Goal: Information Seeking & Learning: Learn about a topic

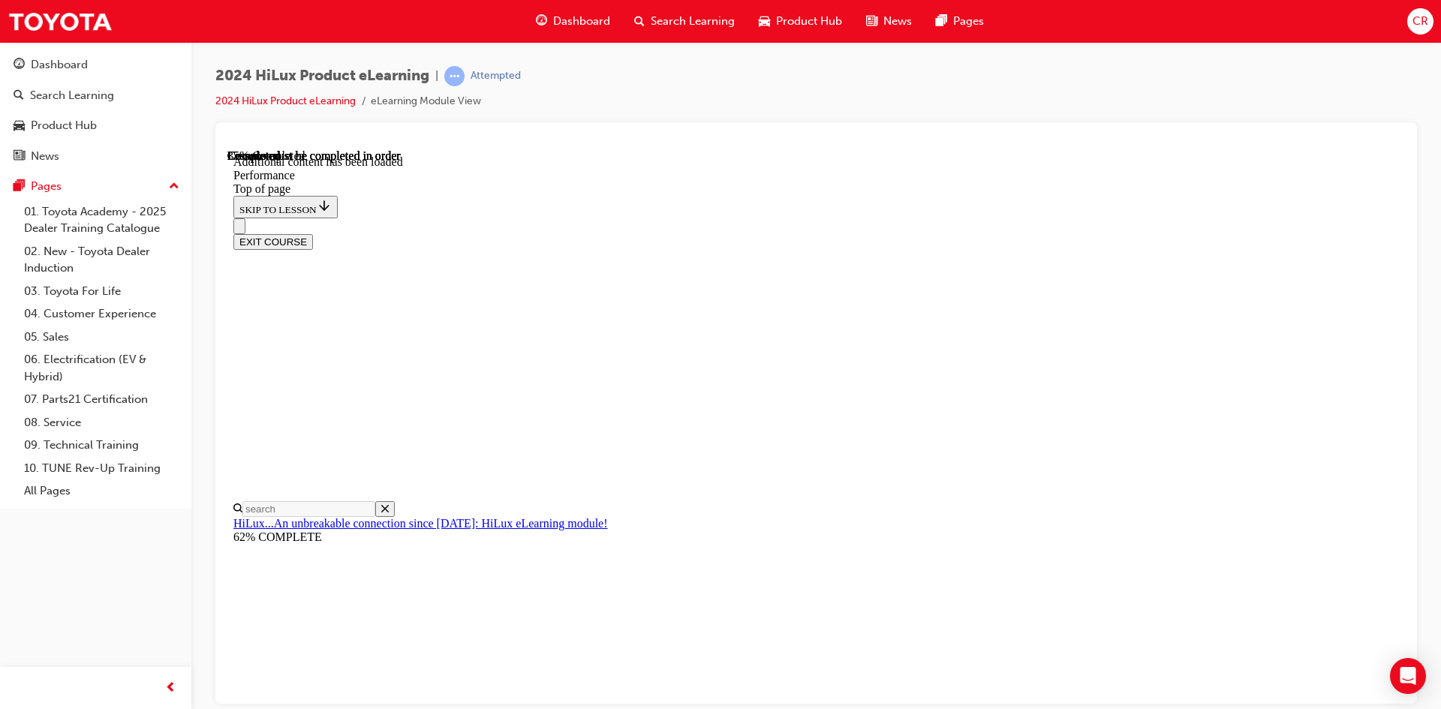
scroll to position [4596, 0]
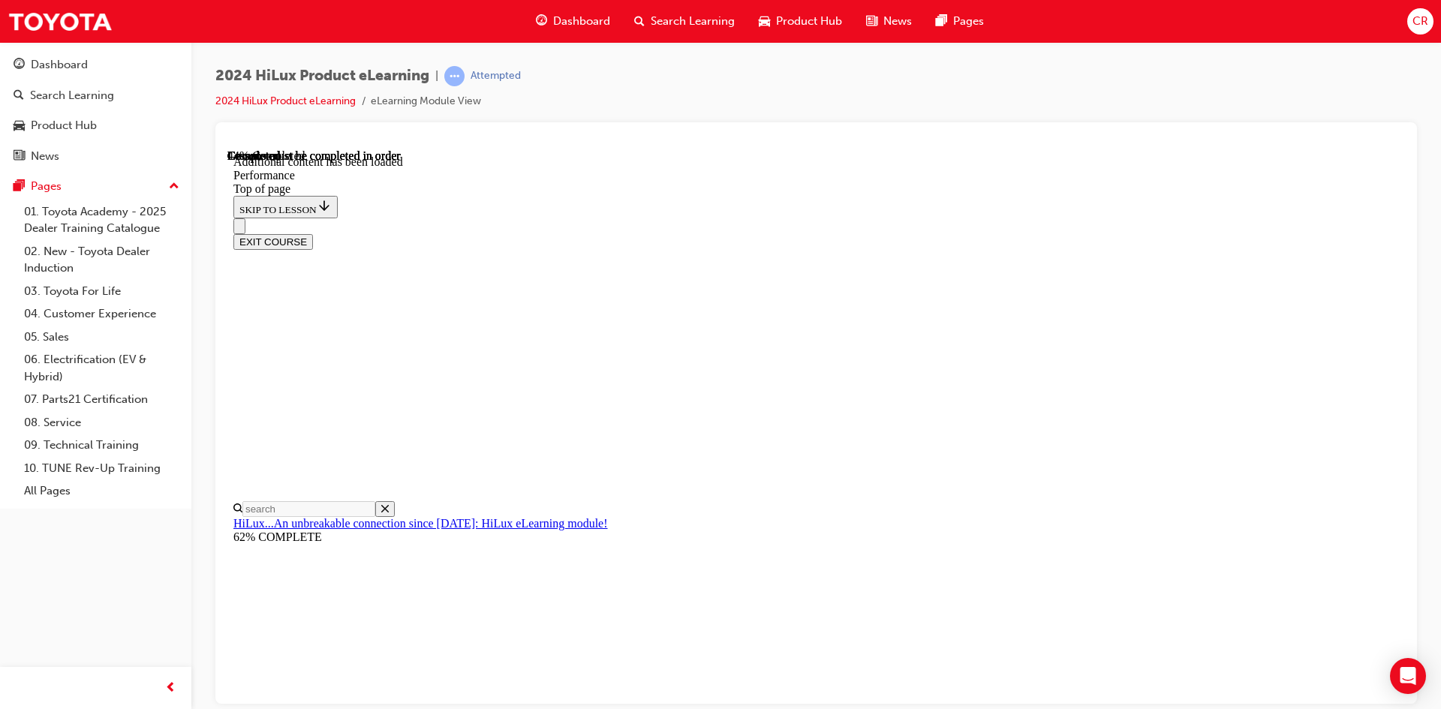
scroll to position [6541, 0]
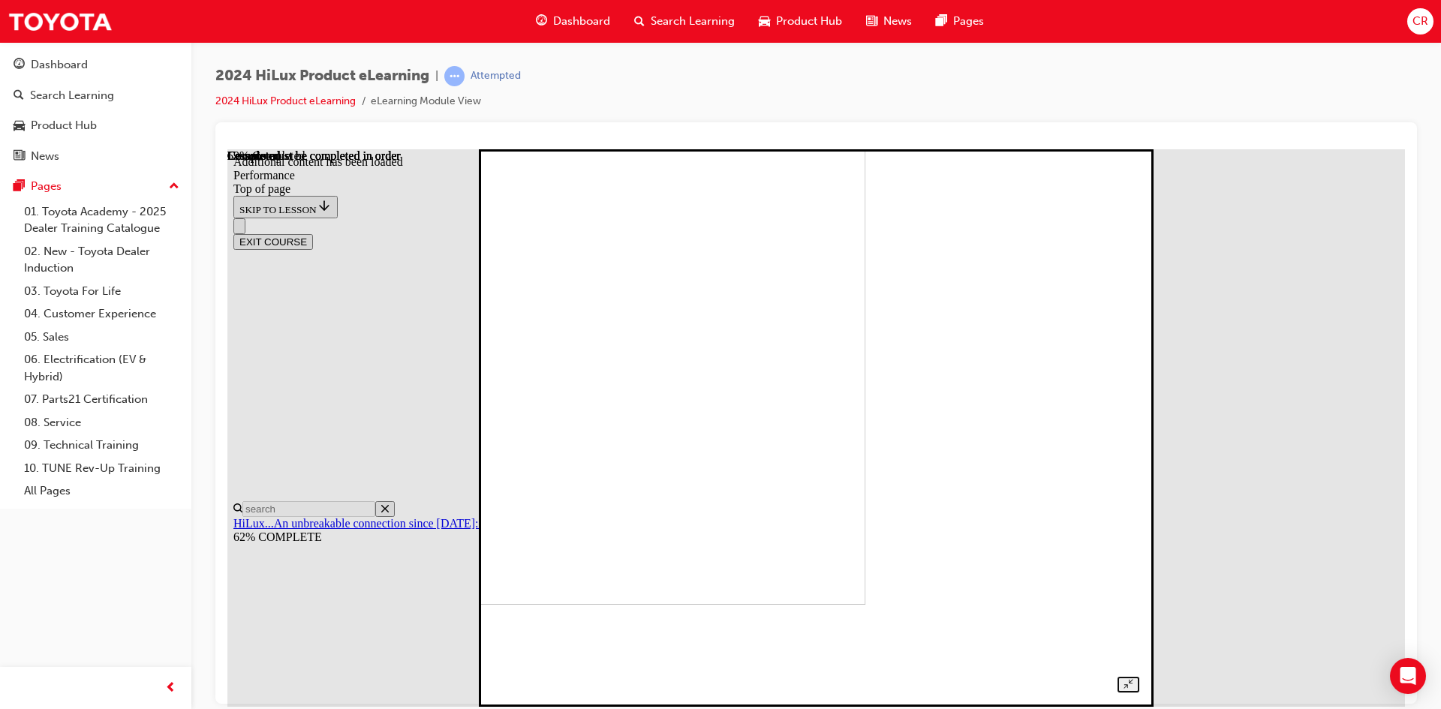
click at [866, 429] on img at bounding box center [553, 326] width 625 height 558
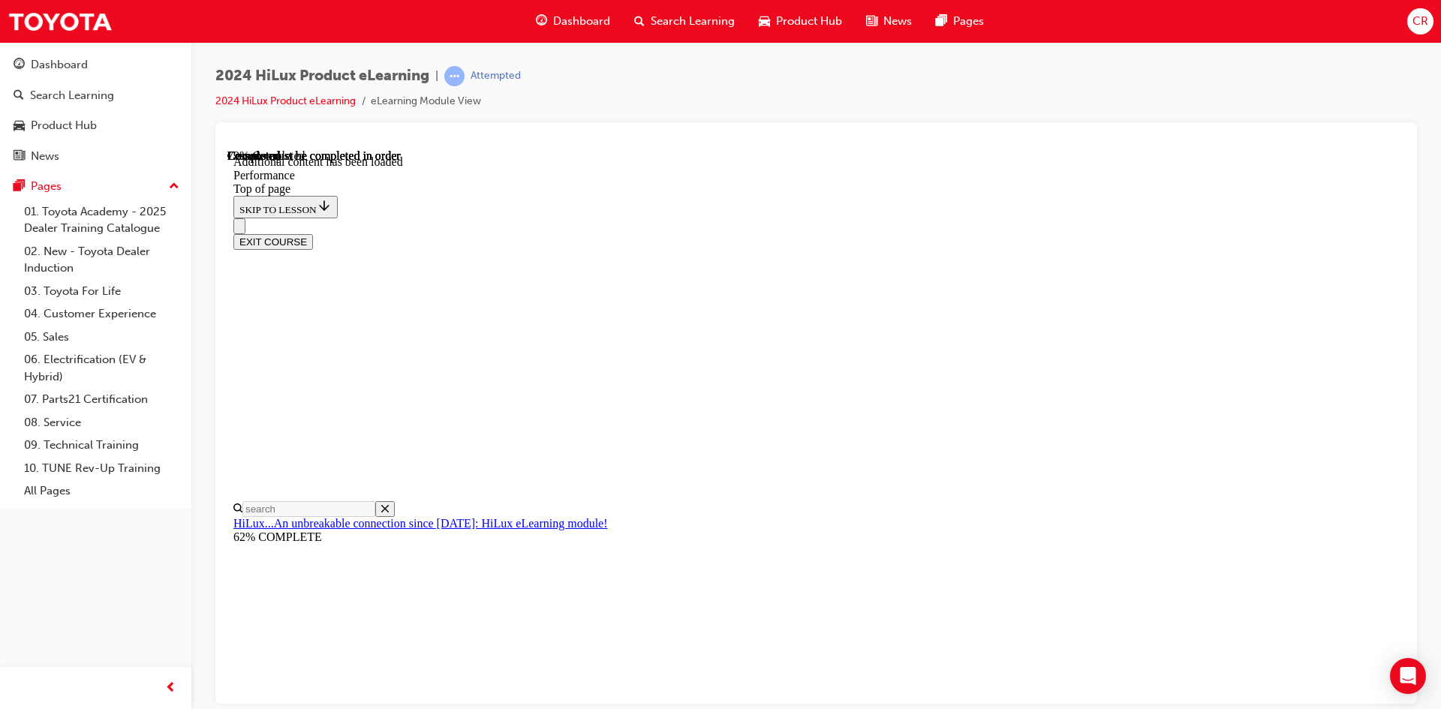
scroll to position [9474, 0]
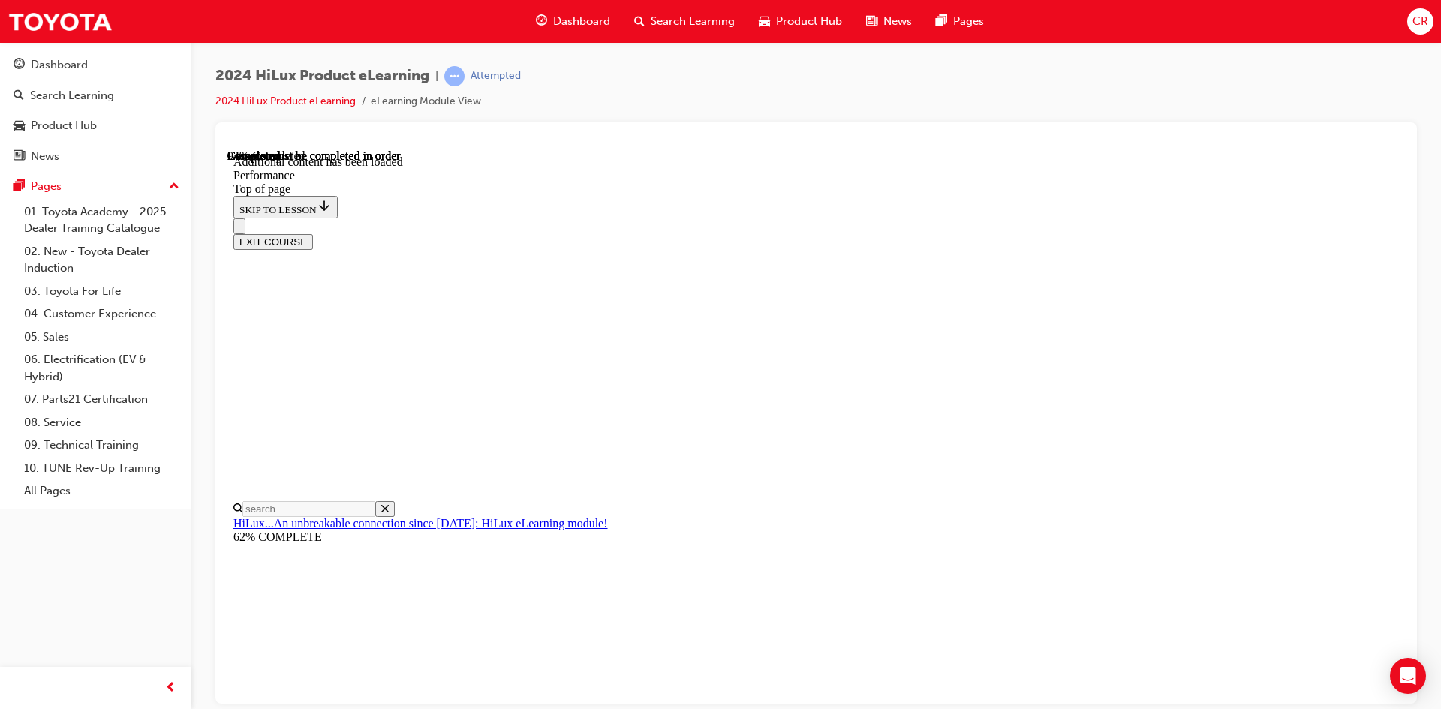
scroll to position [10560, 0]
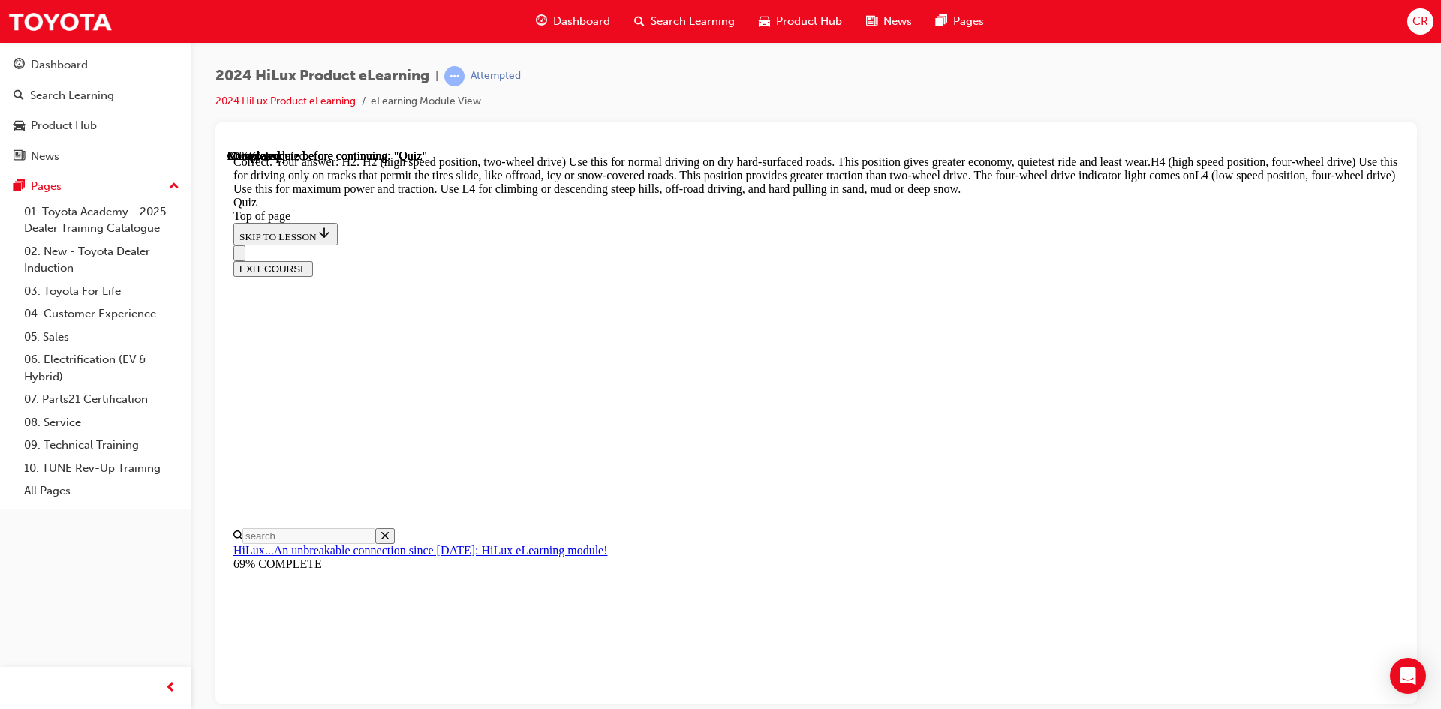
scroll to position [512, 0]
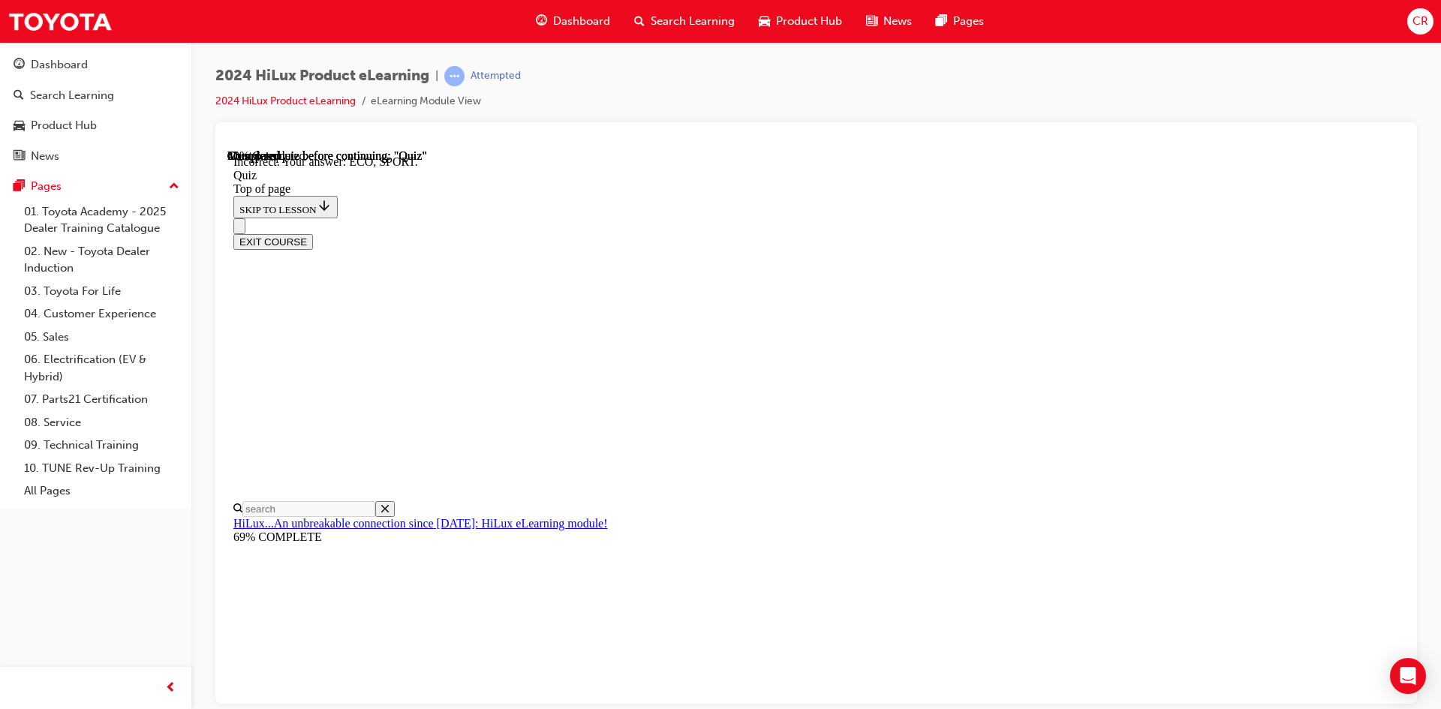
scroll to position [468, 0]
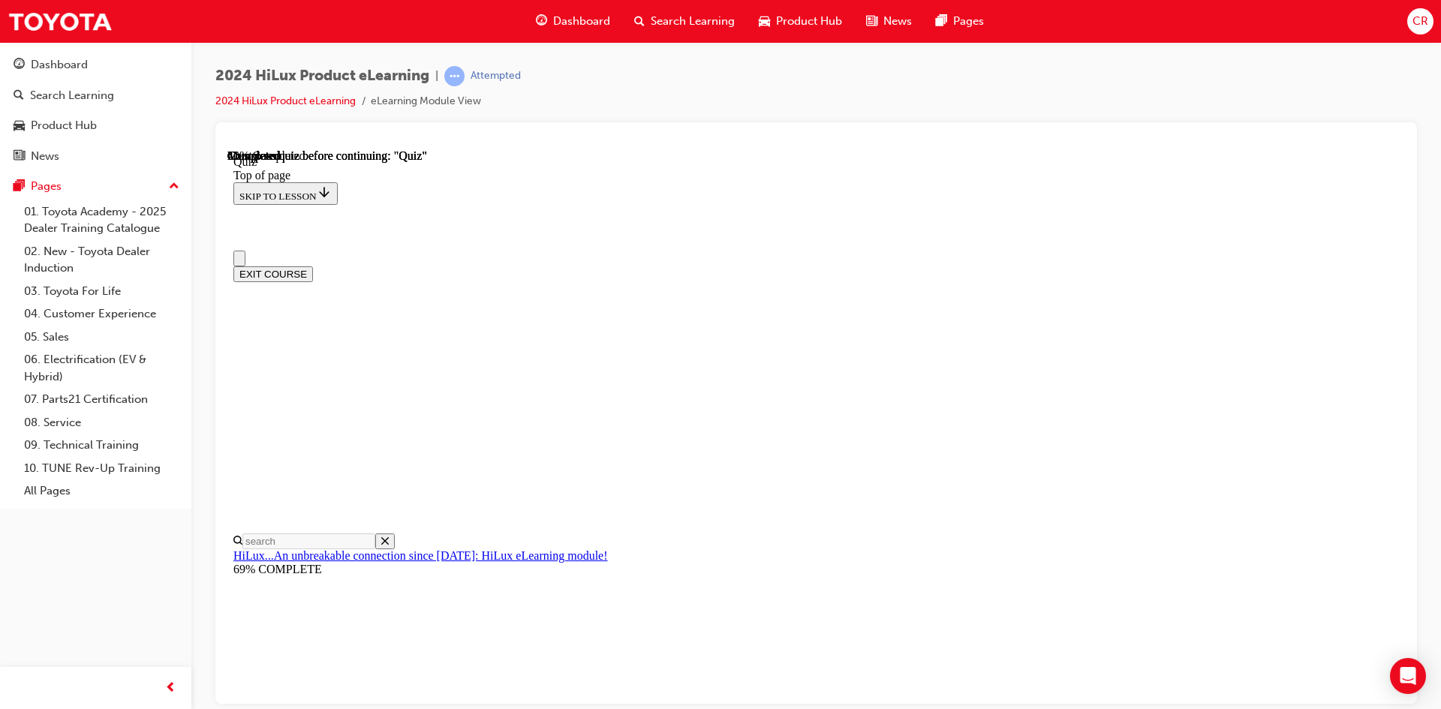
scroll to position [150, 0]
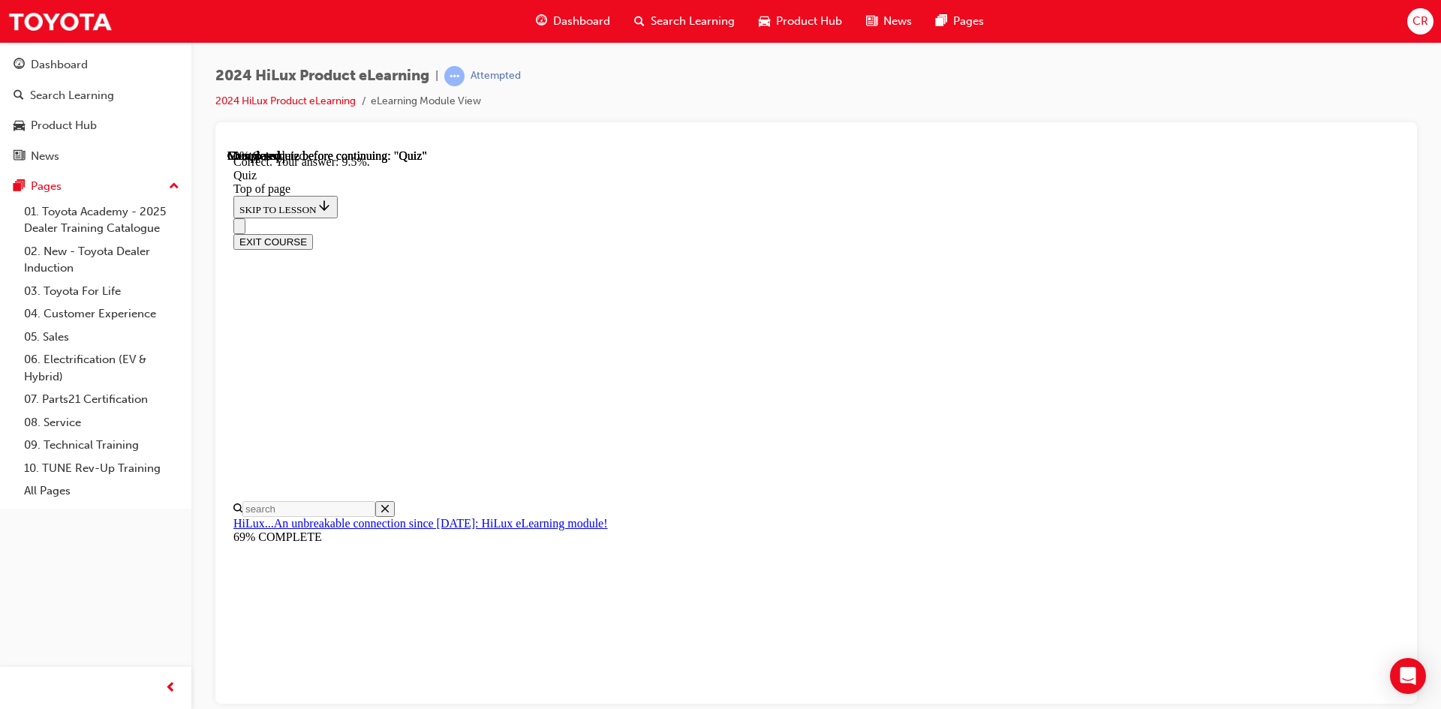
scroll to position [328, 0]
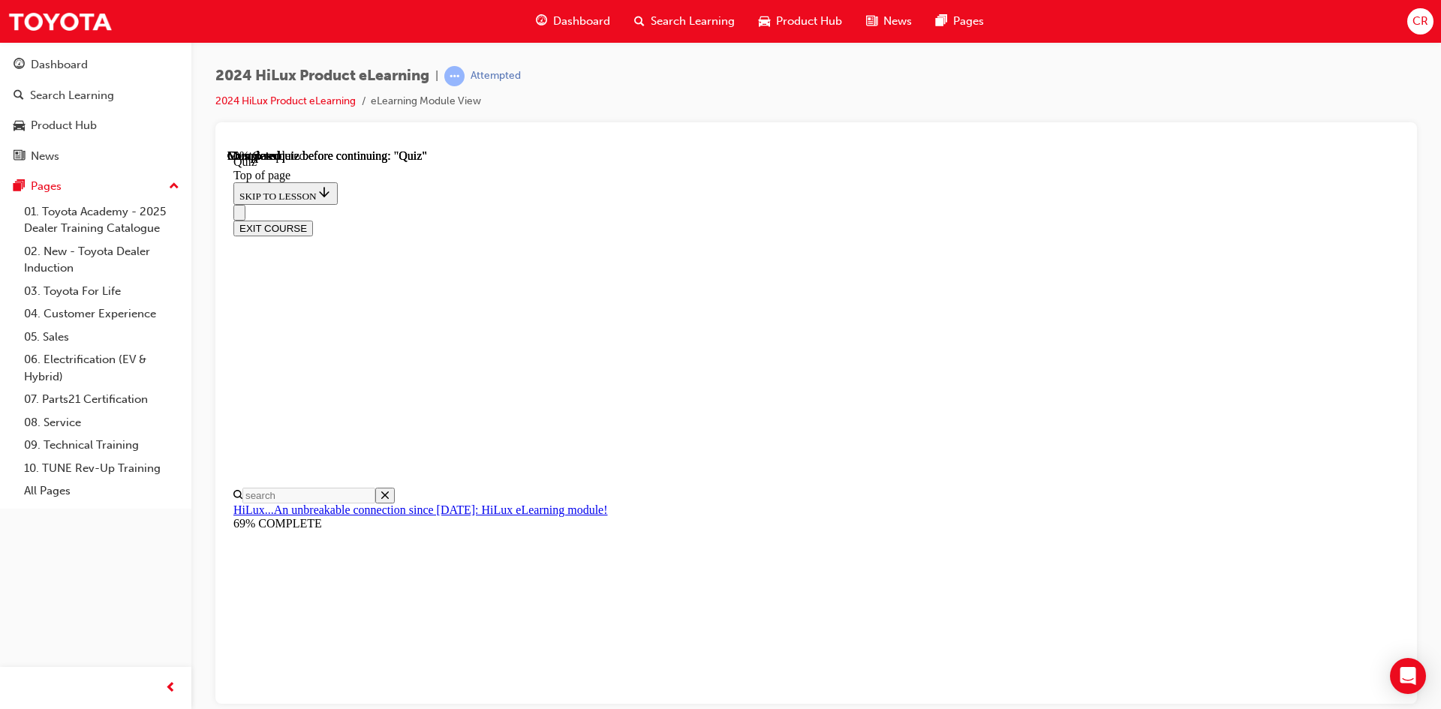
scroll to position [75, 0]
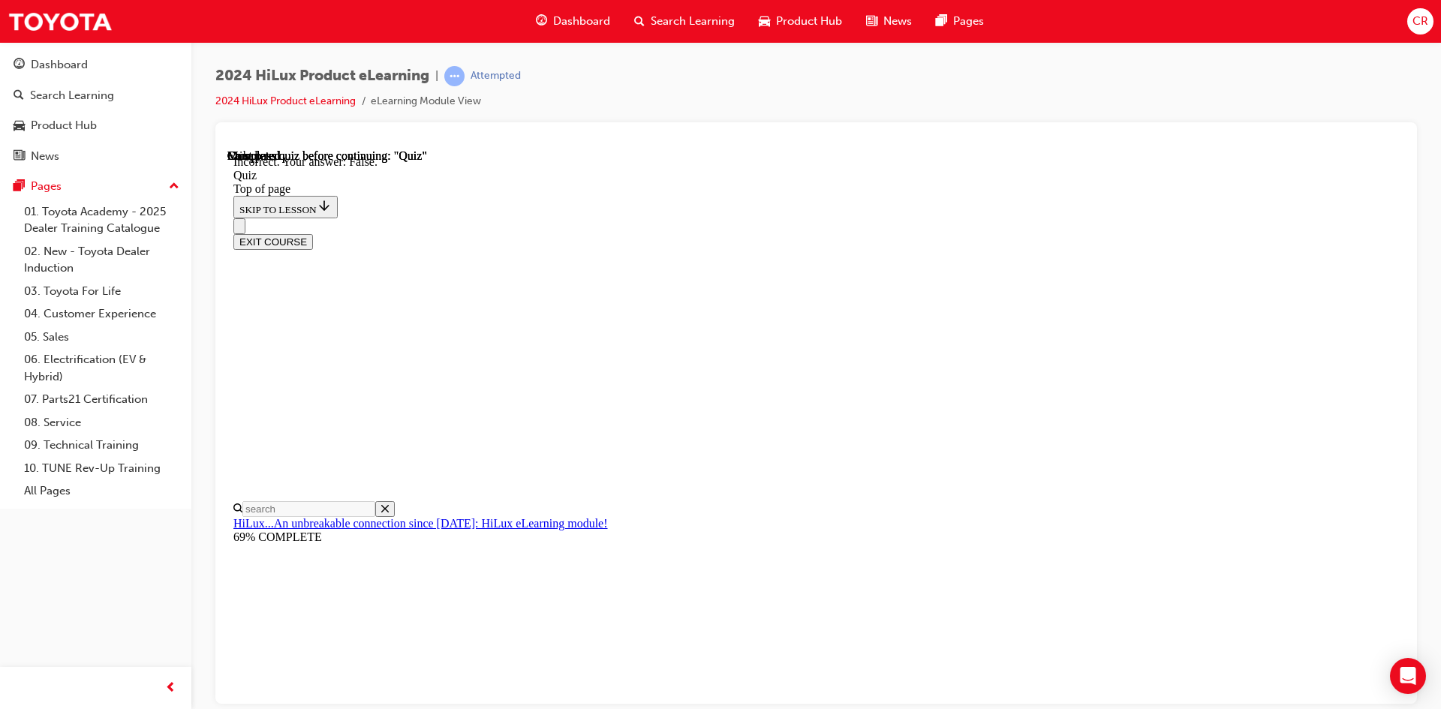
scroll to position [157, 0]
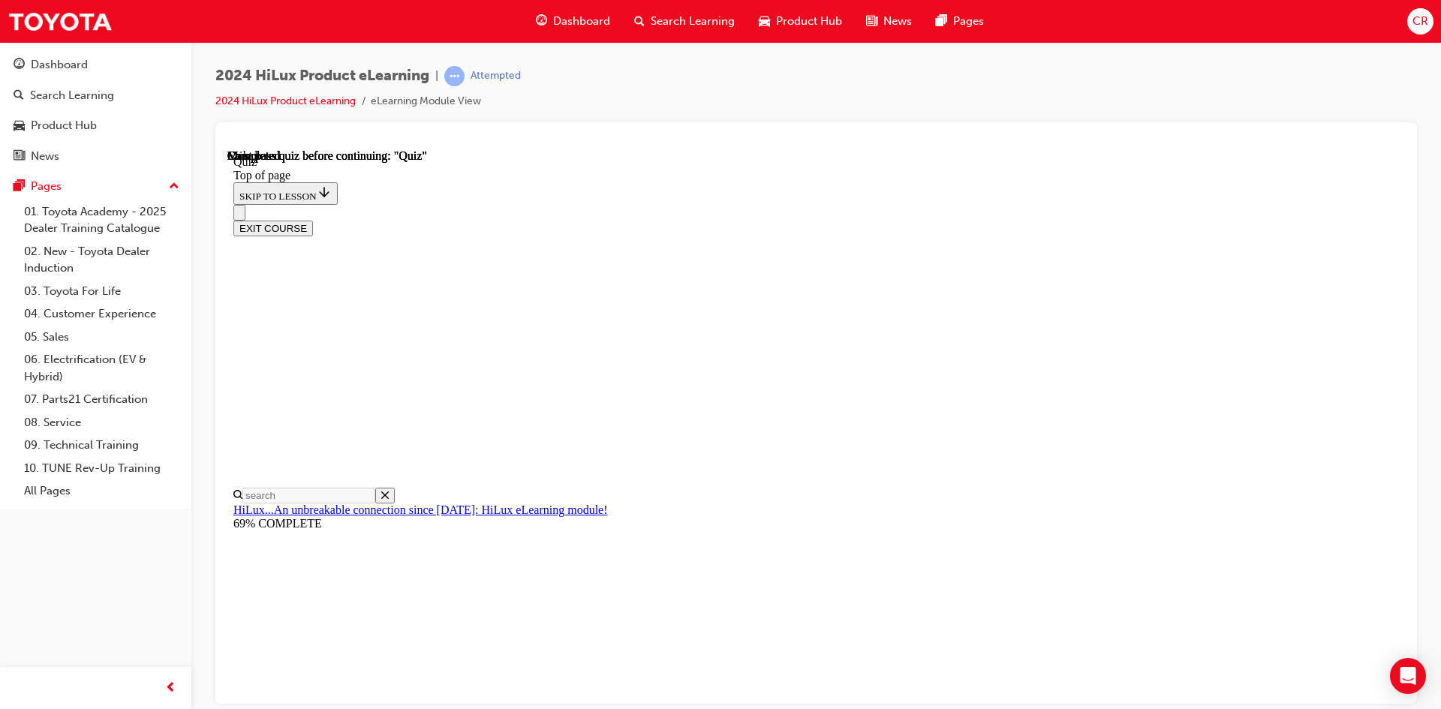
scroll to position [258, 0]
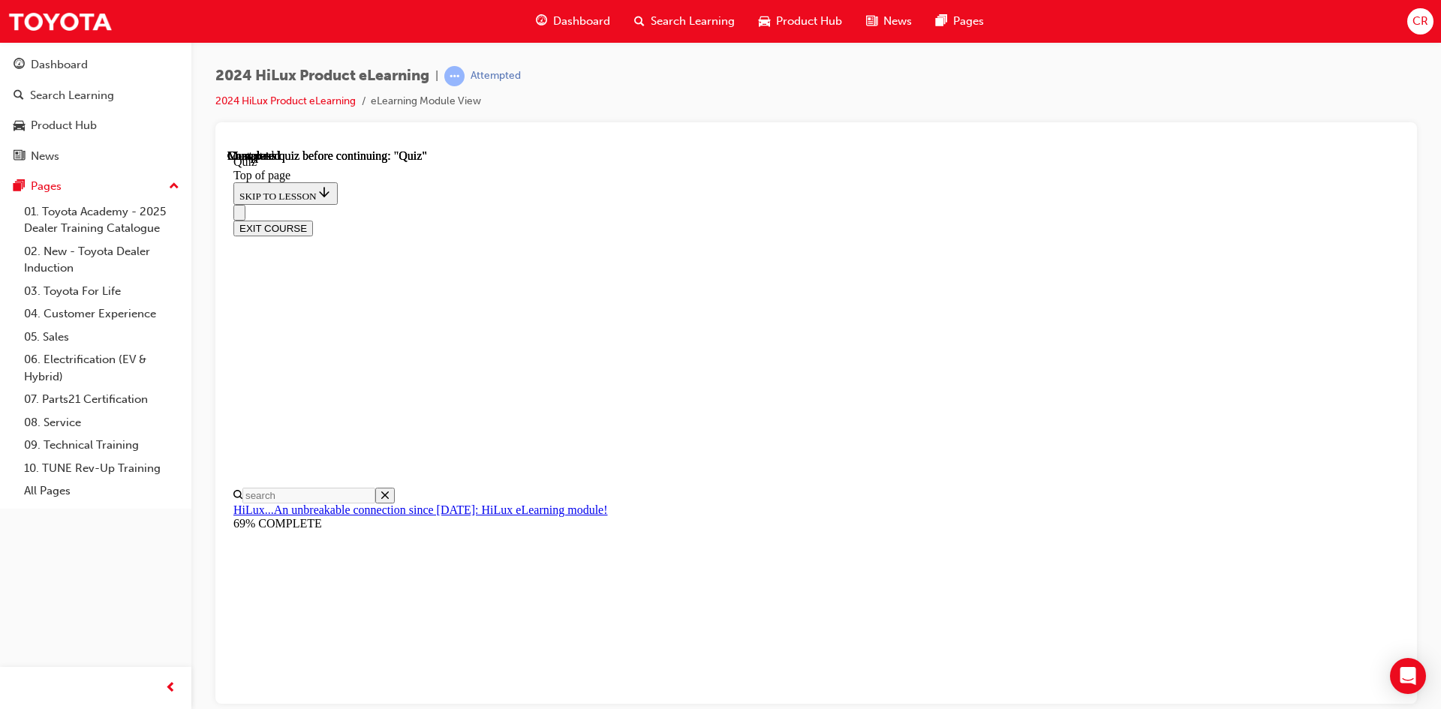
scroll to position [230, 0]
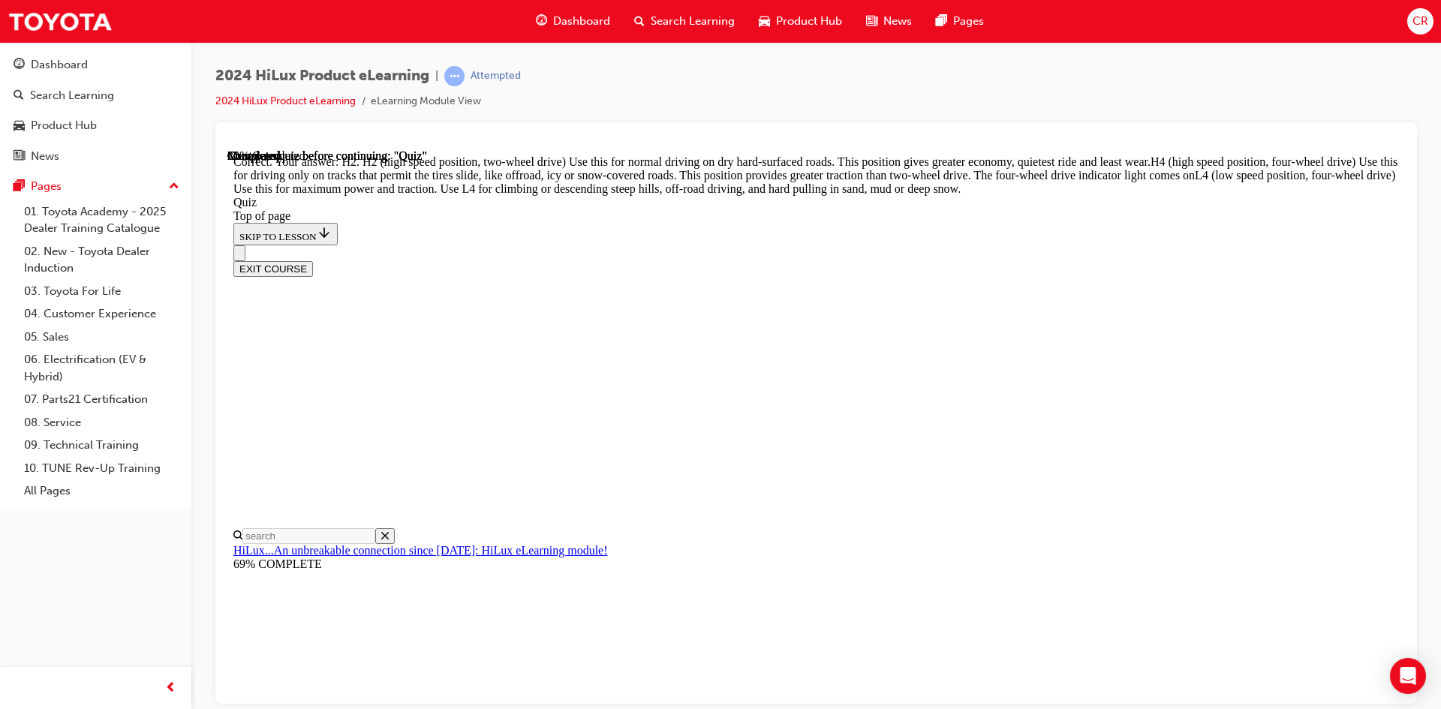
scroll to position [512, 0]
drag, startPoint x: 766, startPoint y: 405, endPoint x: 767, endPoint y: 416, distance: 10.6
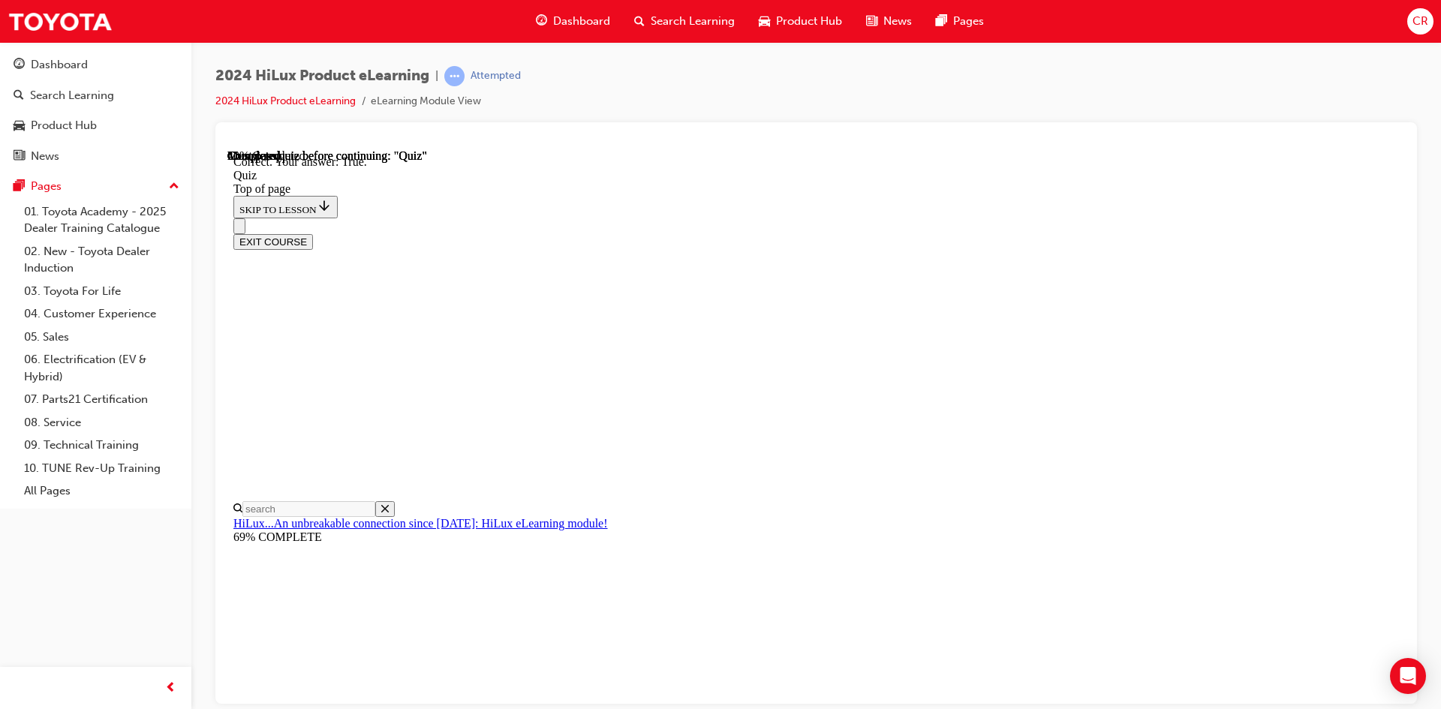
scroll to position [157, 0]
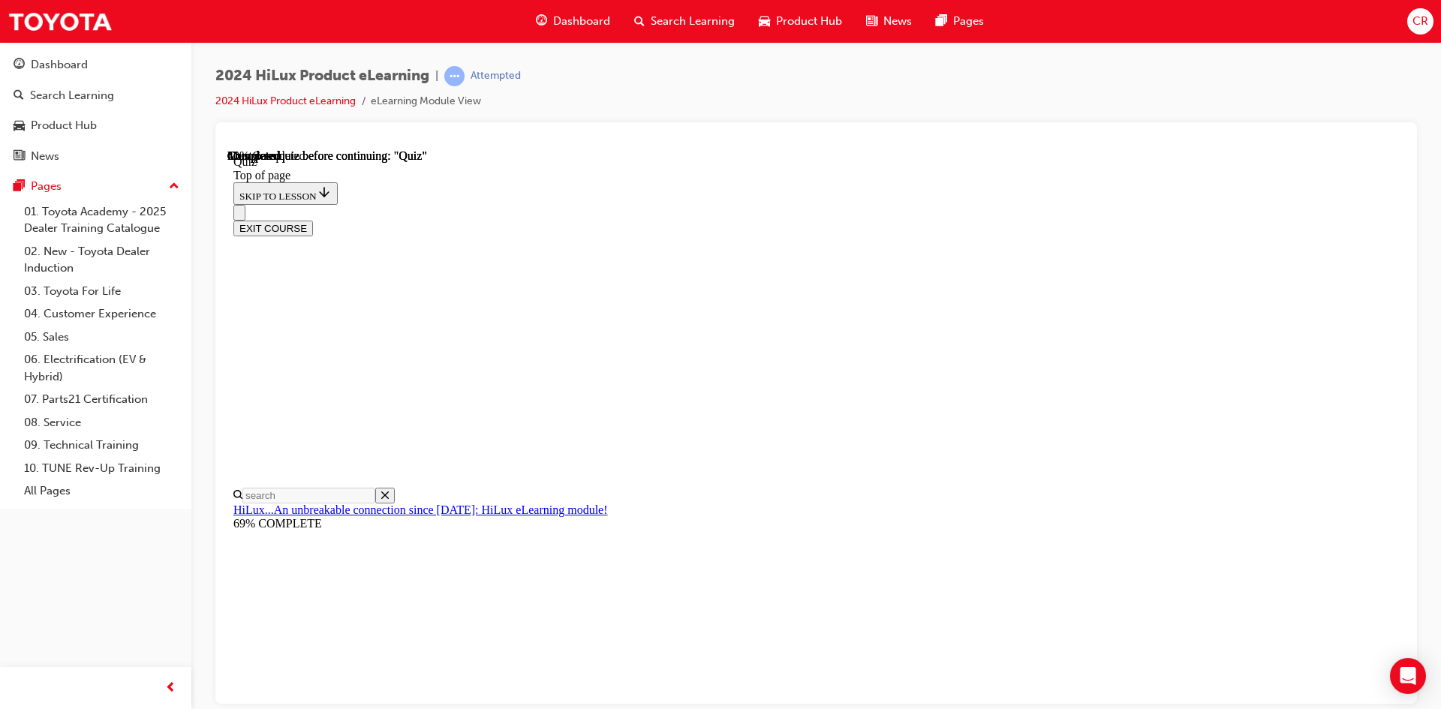
scroll to position [141, 0]
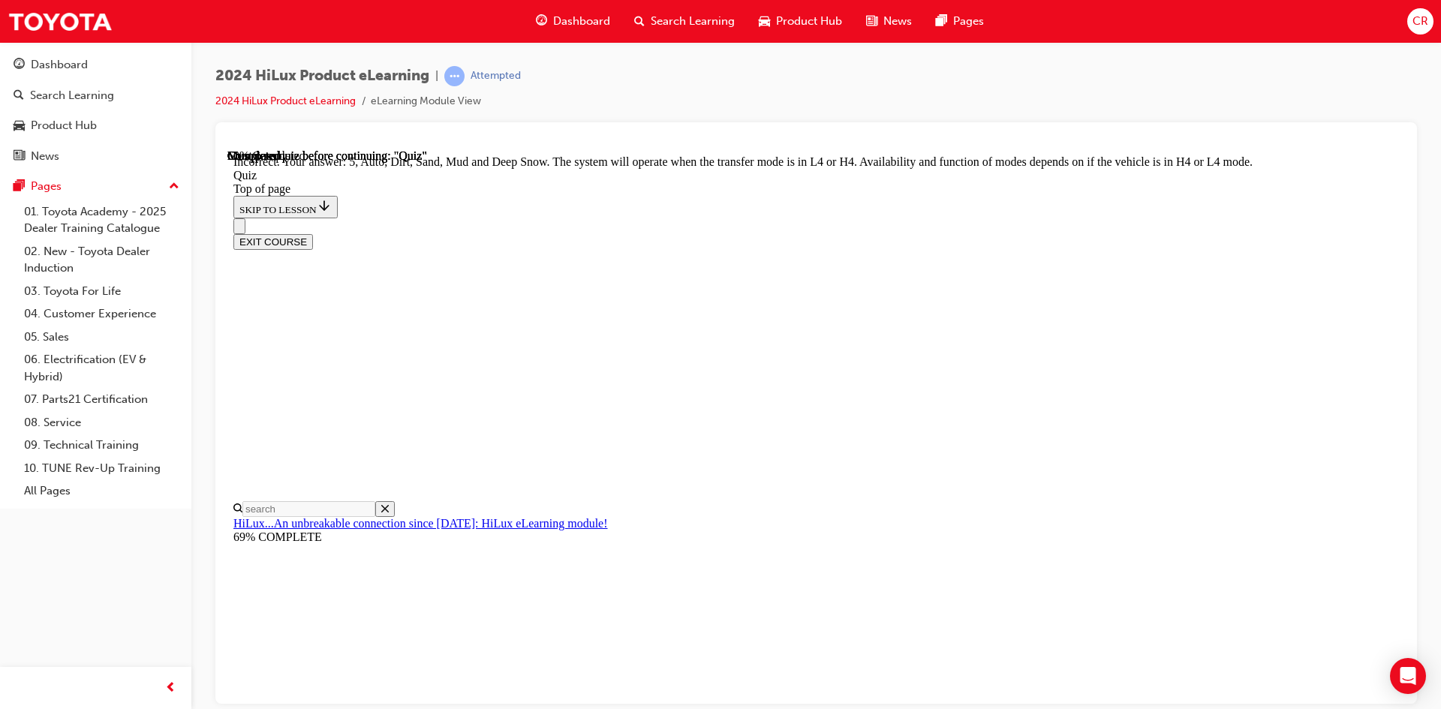
scroll to position [387, 0]
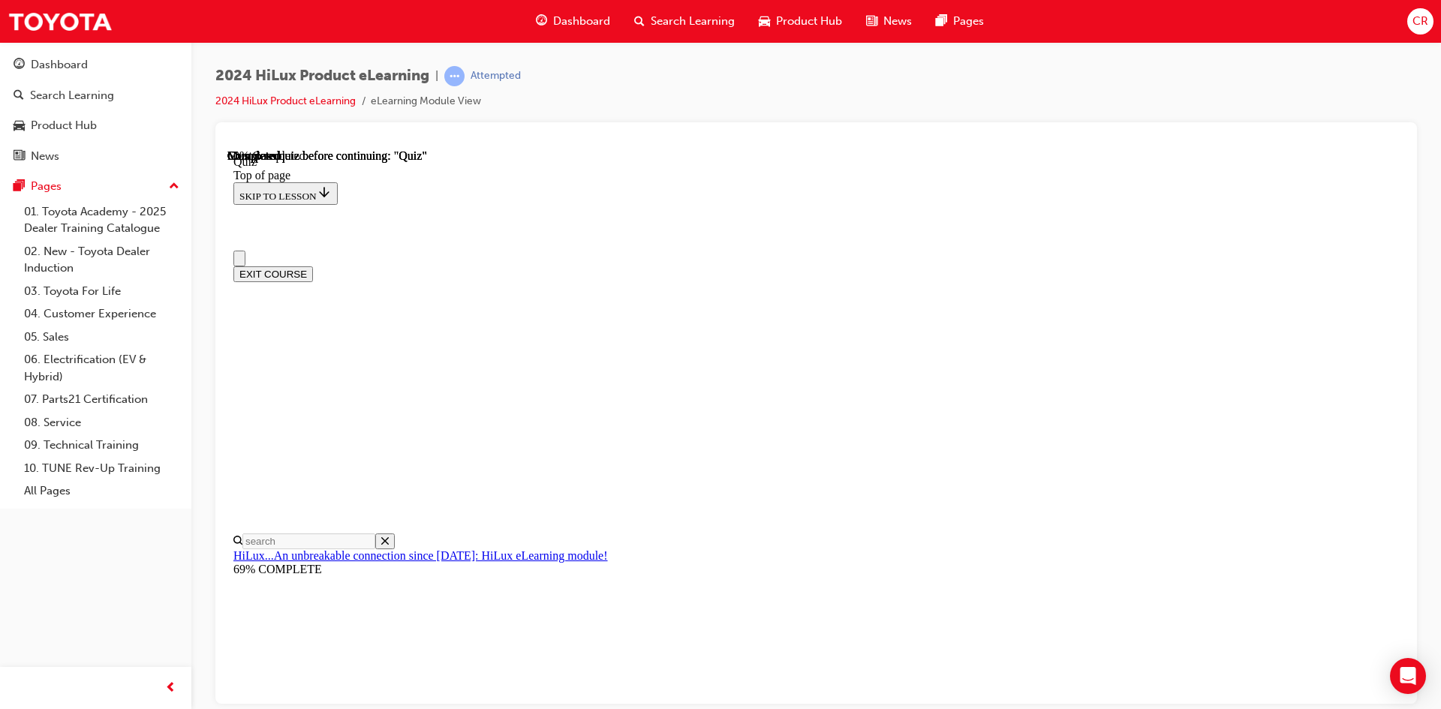
scroll to position [0, 0]
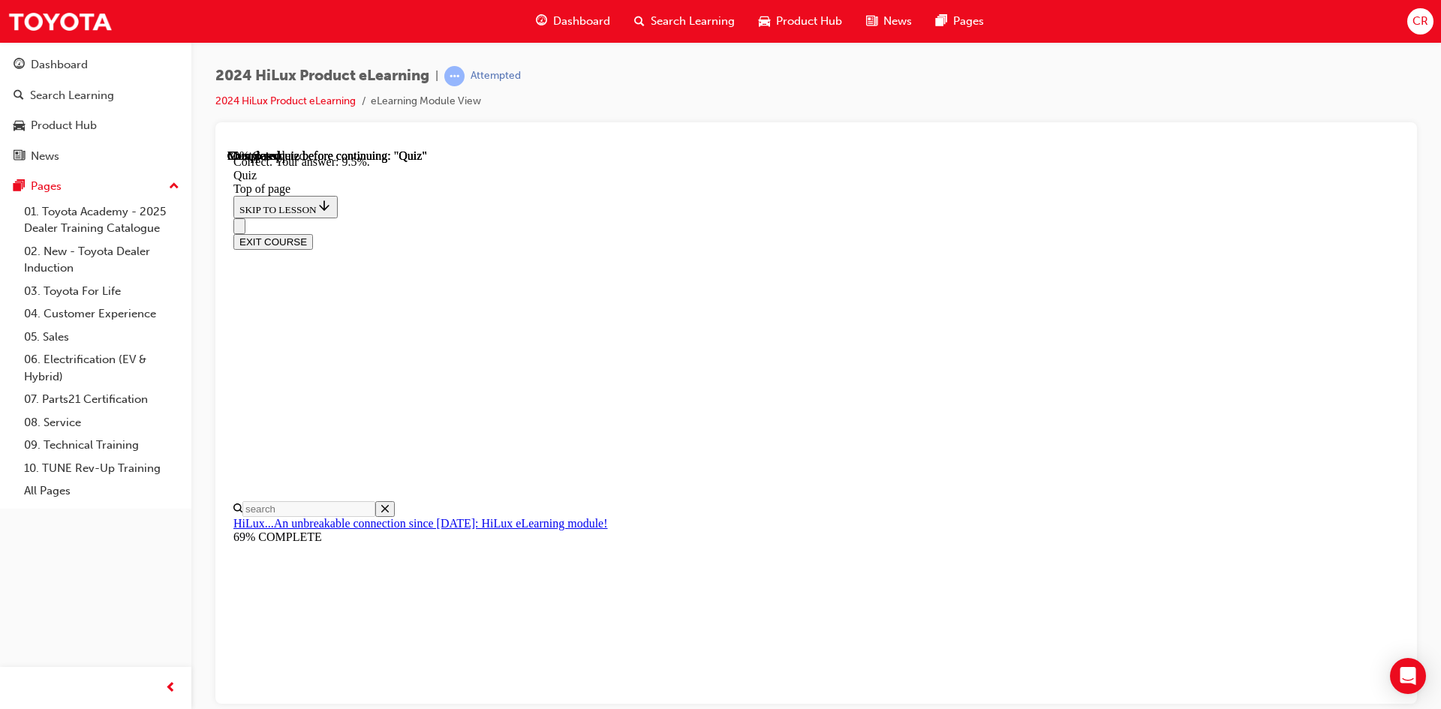
scroll to position [328, 0]
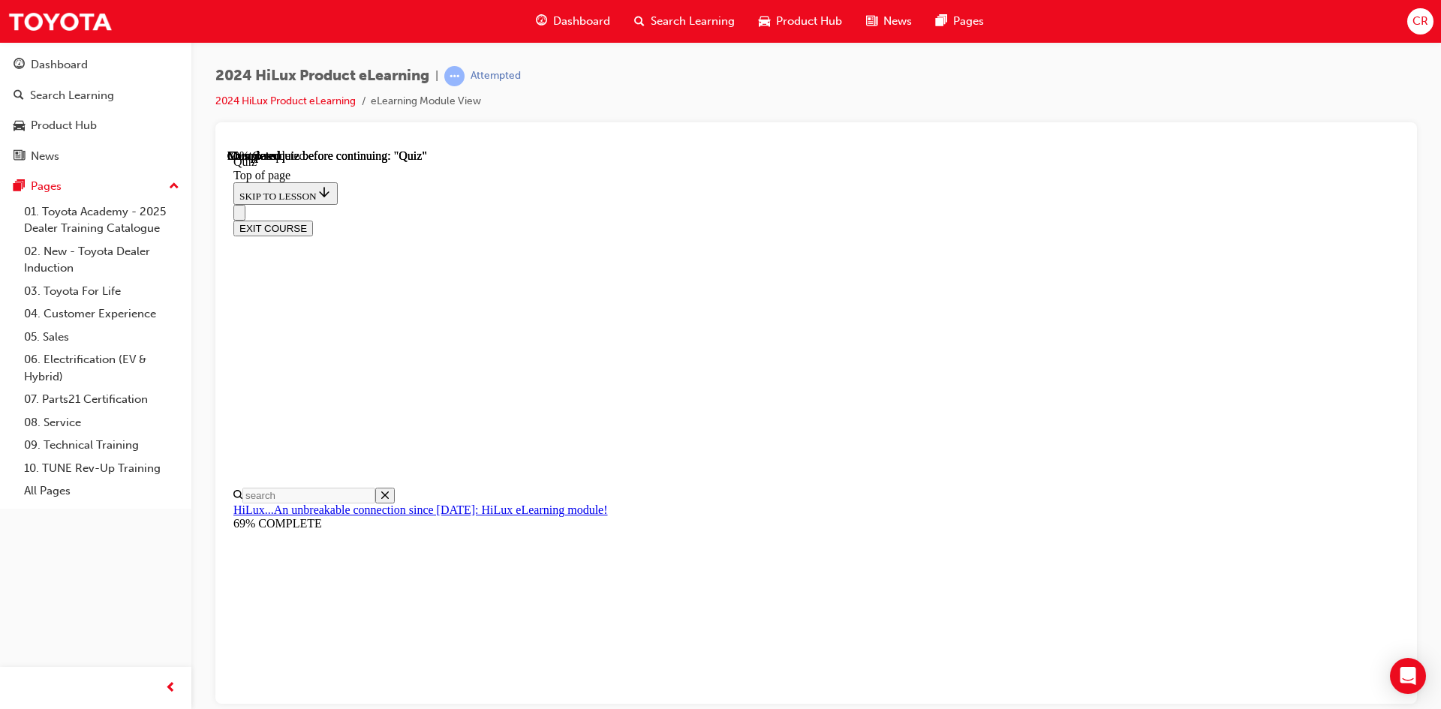
scroll to position [306, 0]
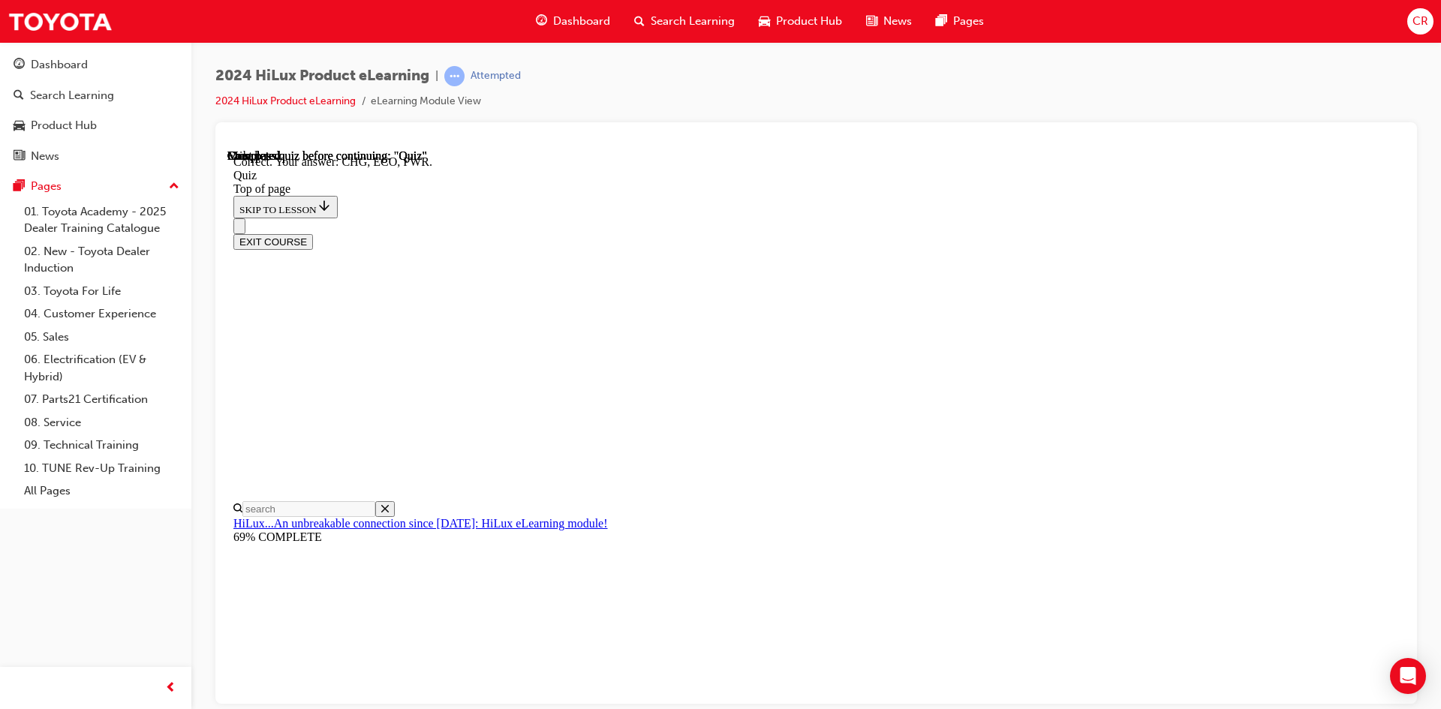
scroll to position [468, 0]
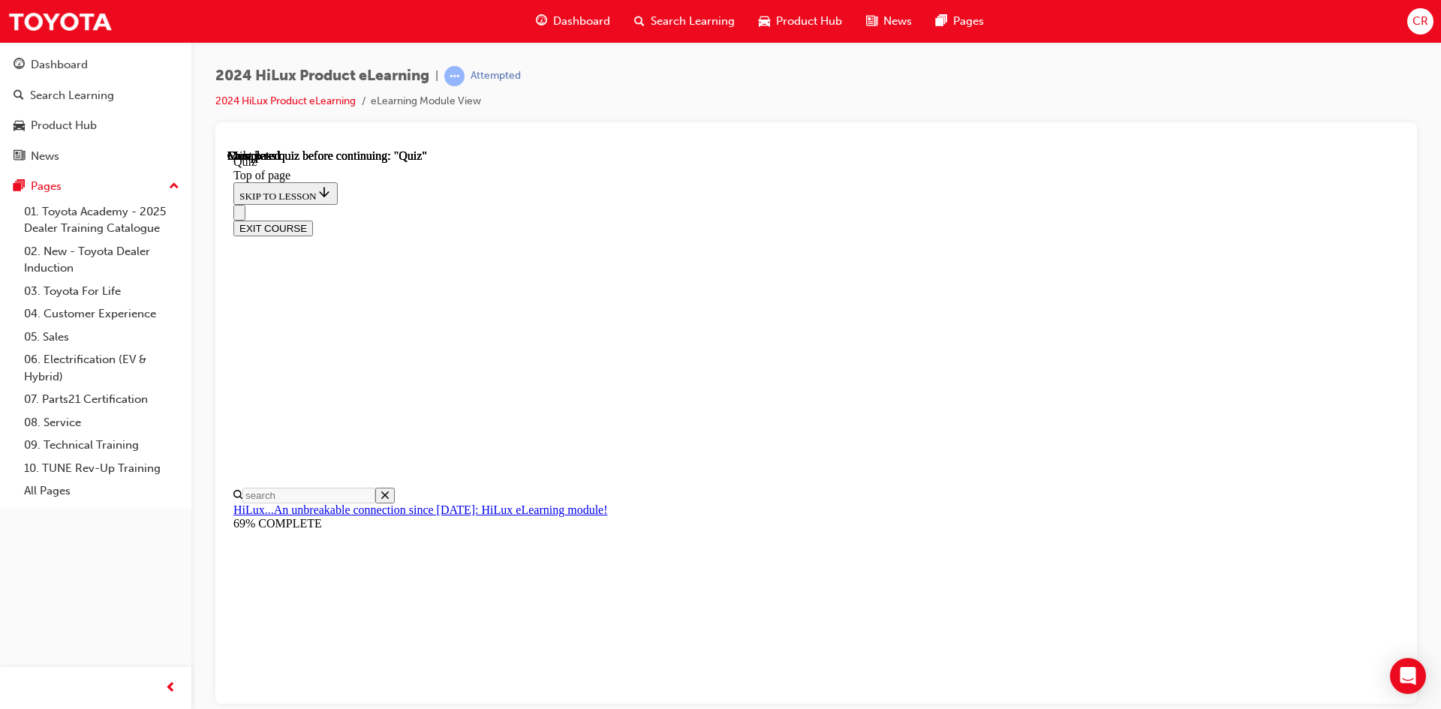
scroll to position [258, 0]
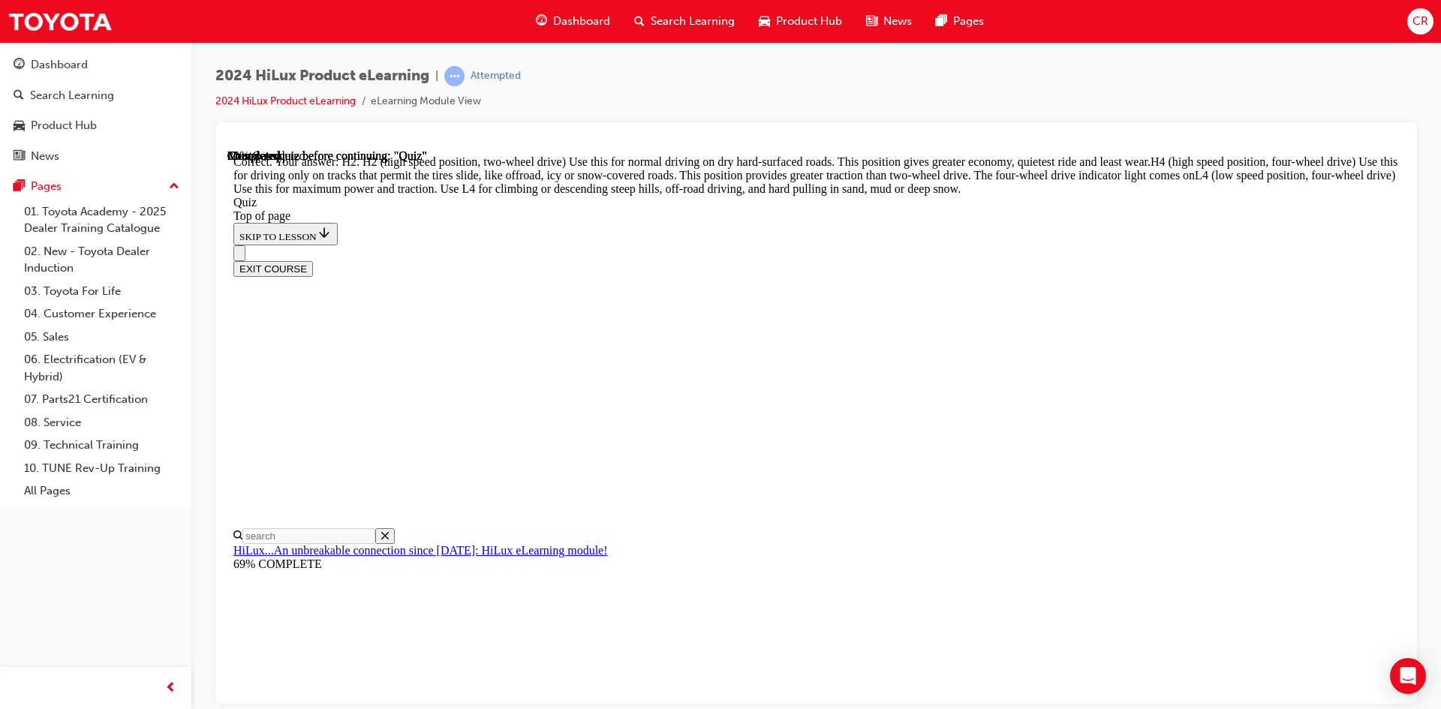
scroll to position [512, 0]
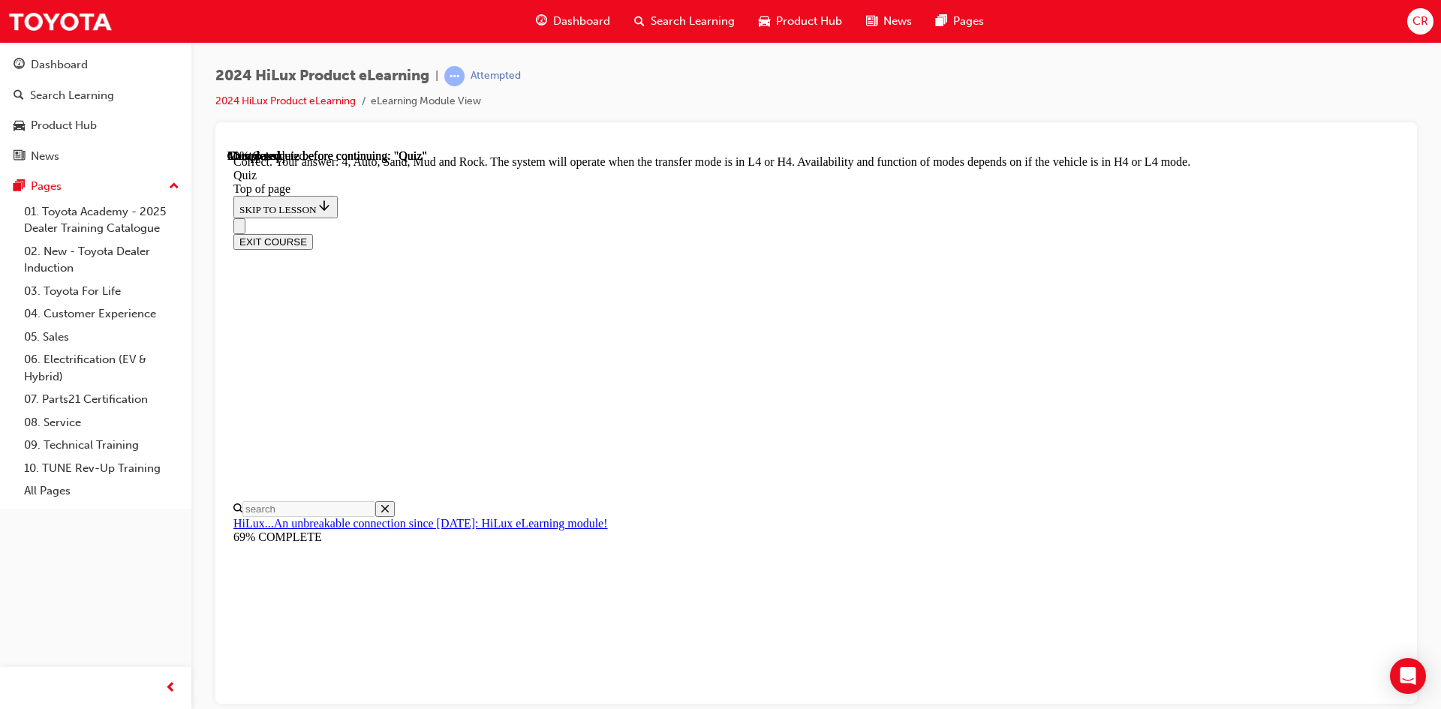
scroll to position [387, 0]
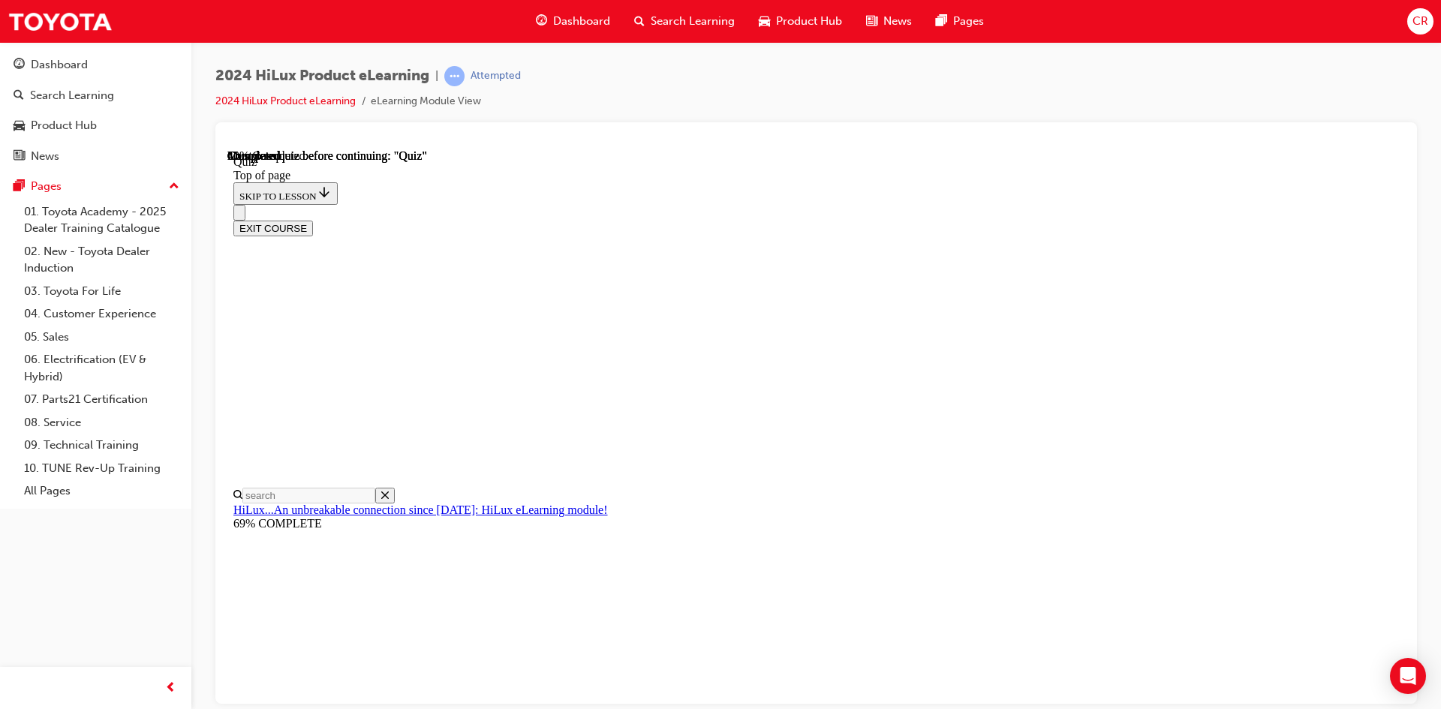
scroll to position [110, 0]
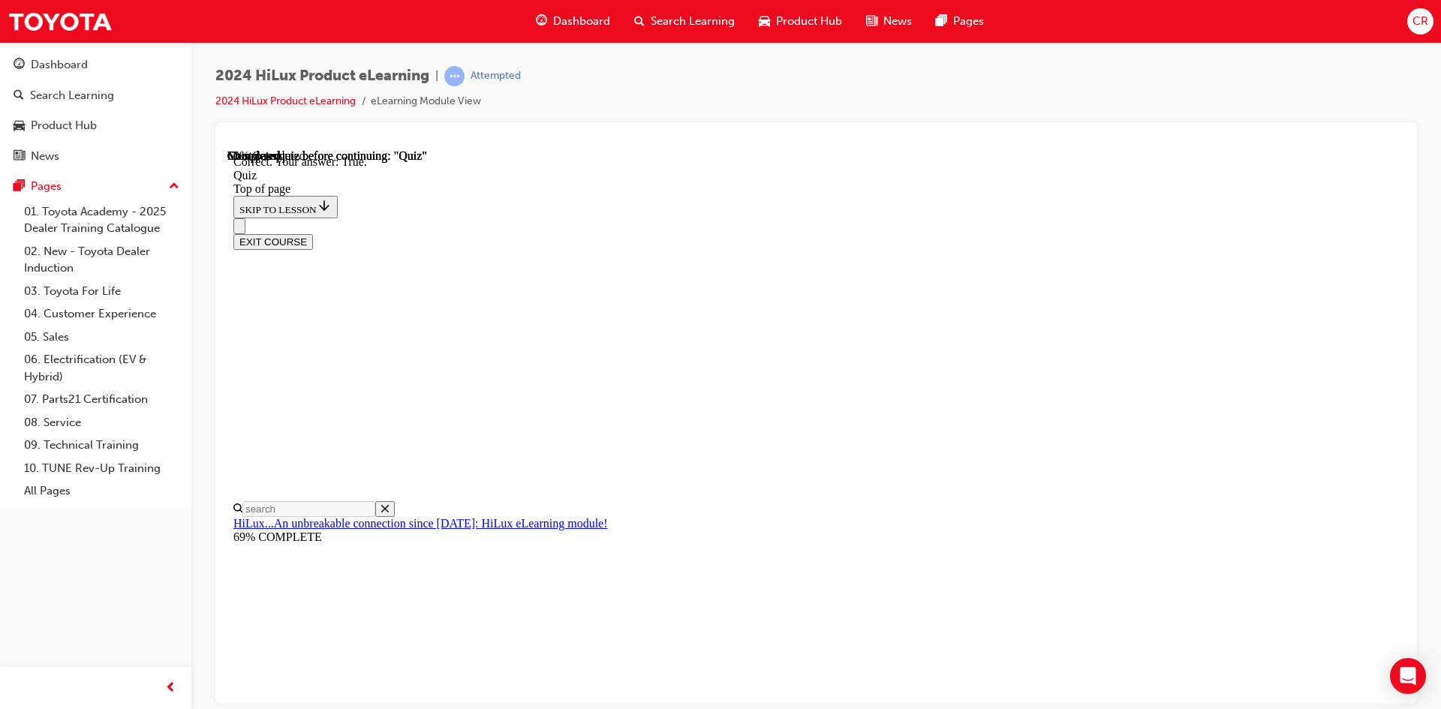
scroll to position [157, 0]
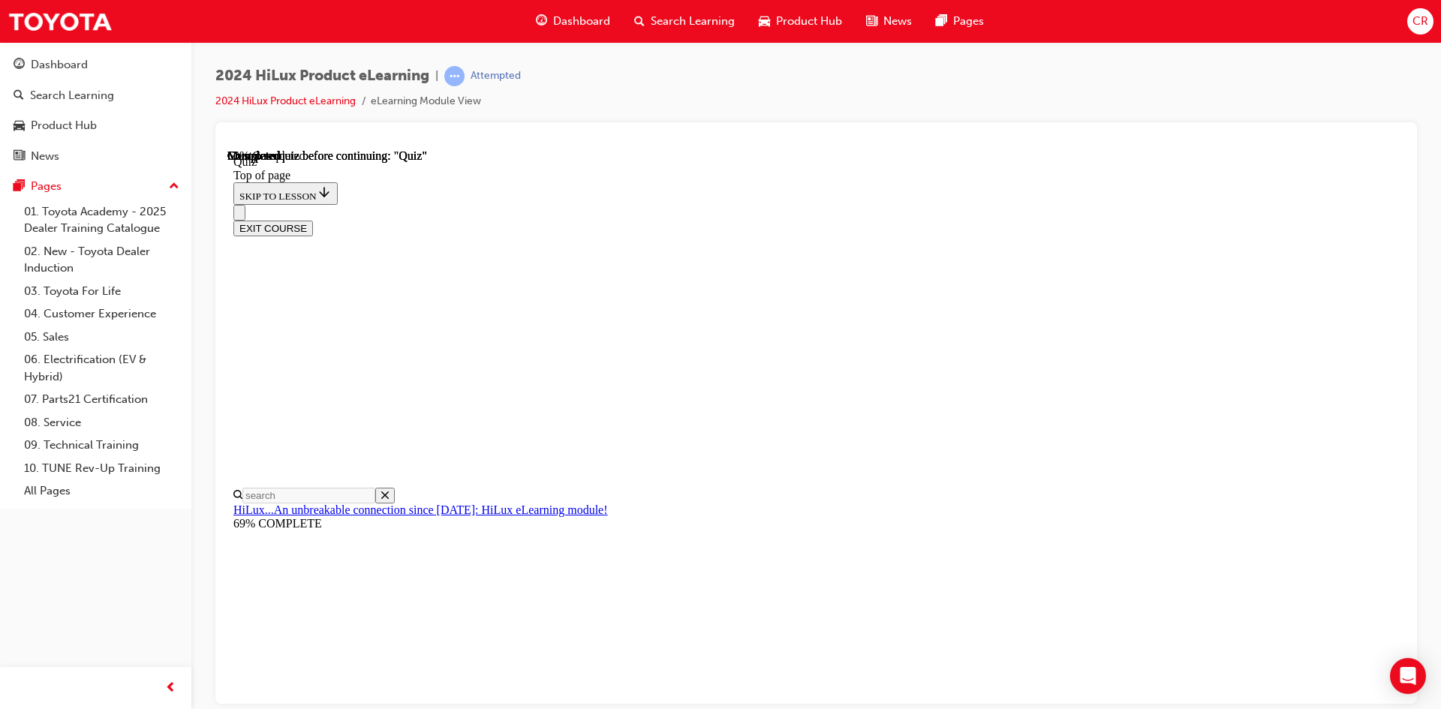
scroll to position [291, 0]
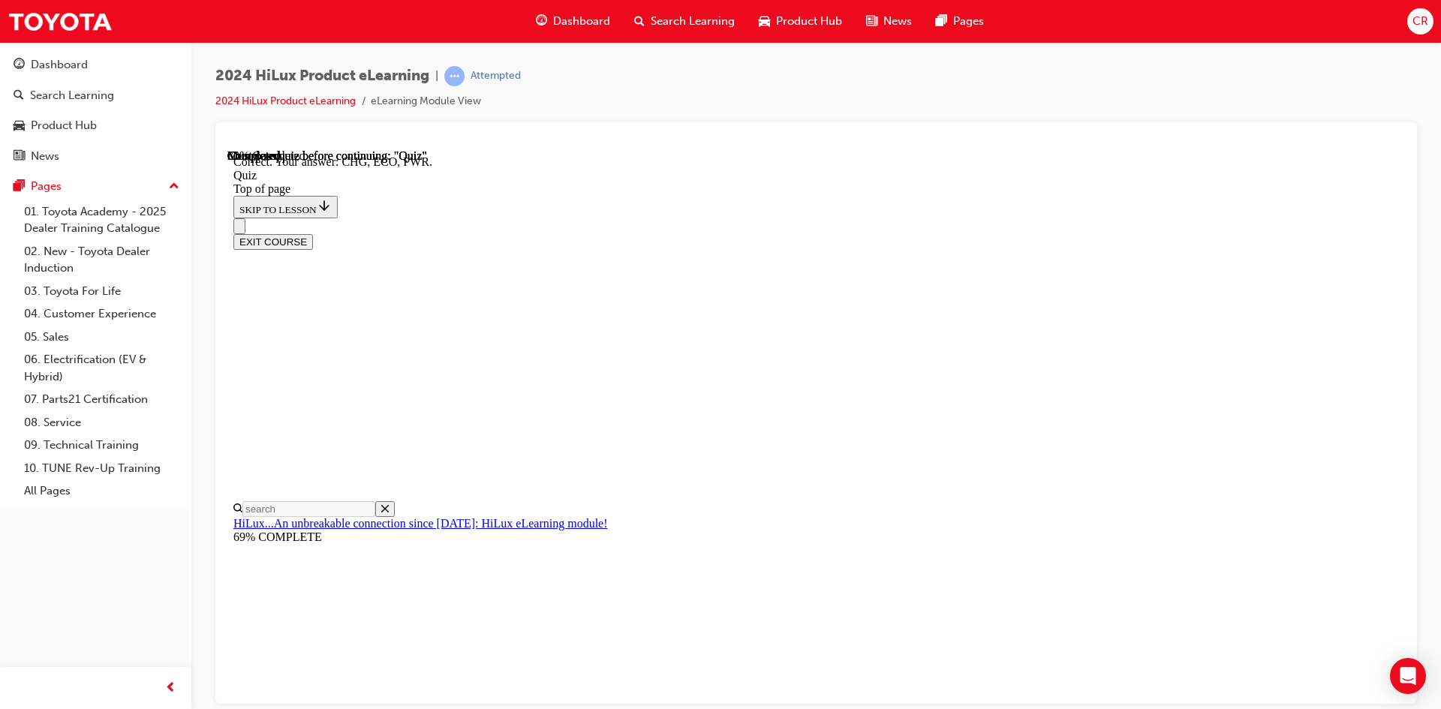
scroll to position [468, 0]
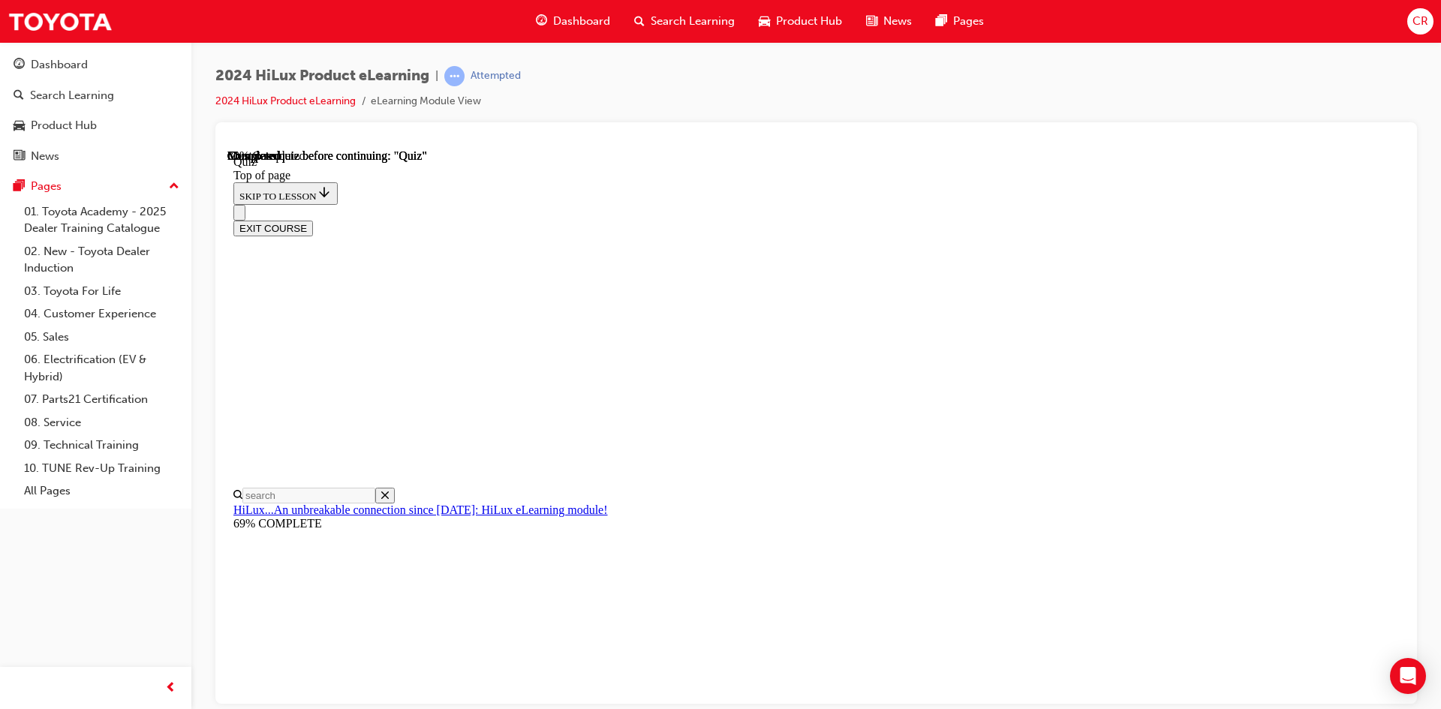
scroll to position [0, 0]
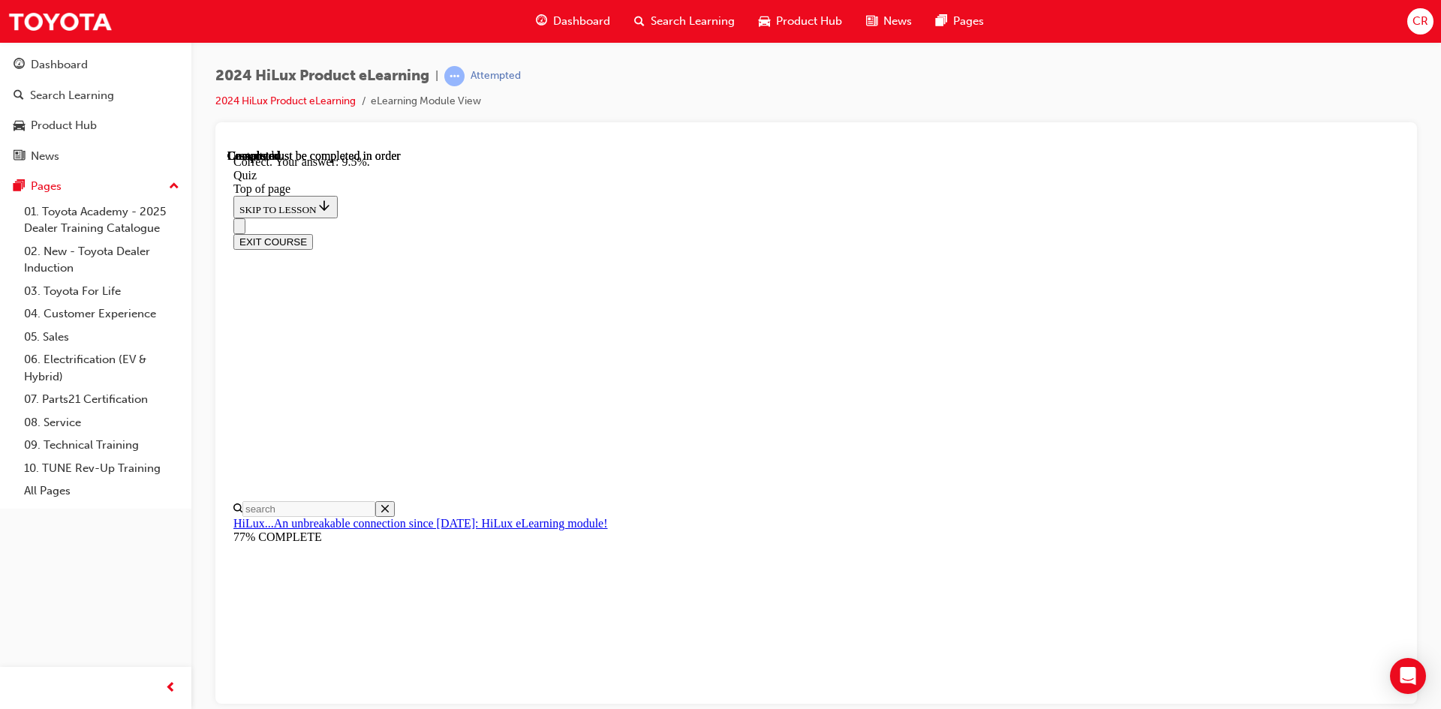
scroll to position [328, 0]
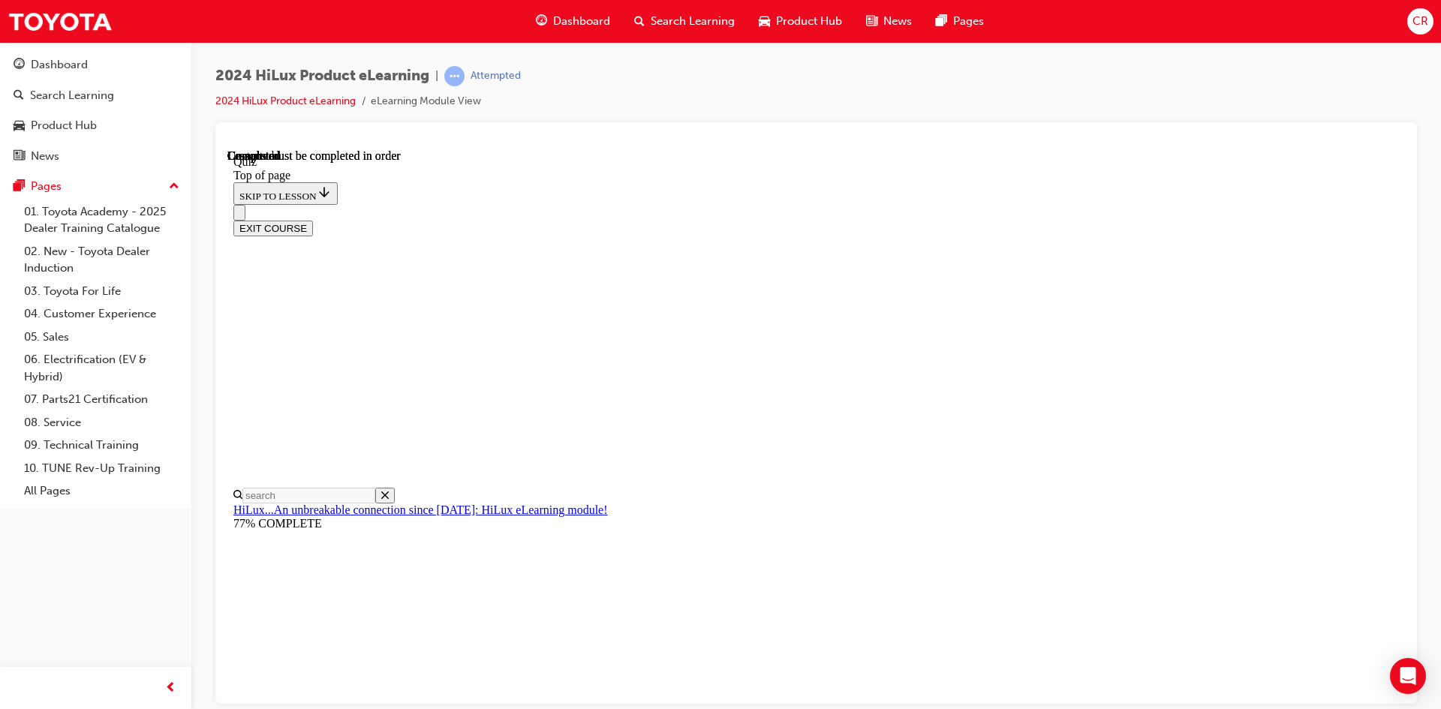
scroll to position [258, 0]
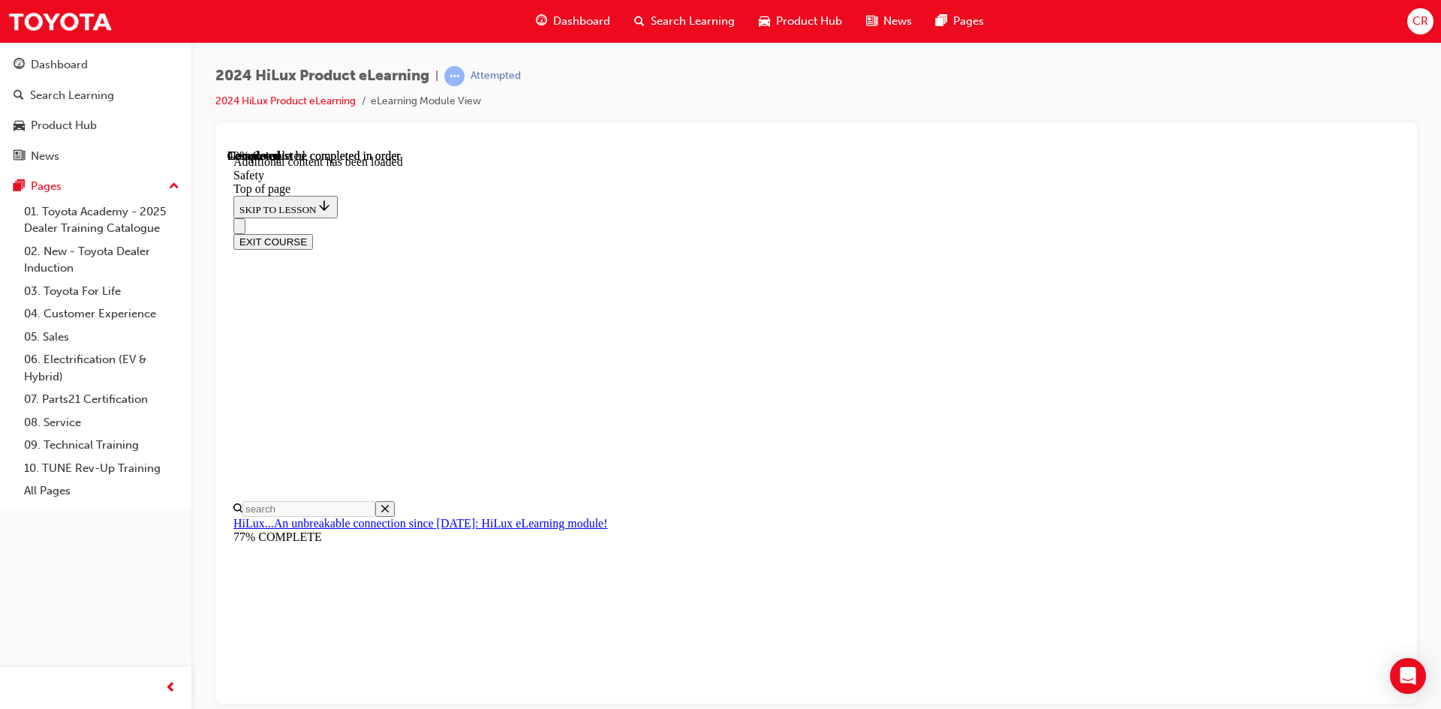
scroll to position [773, 0]
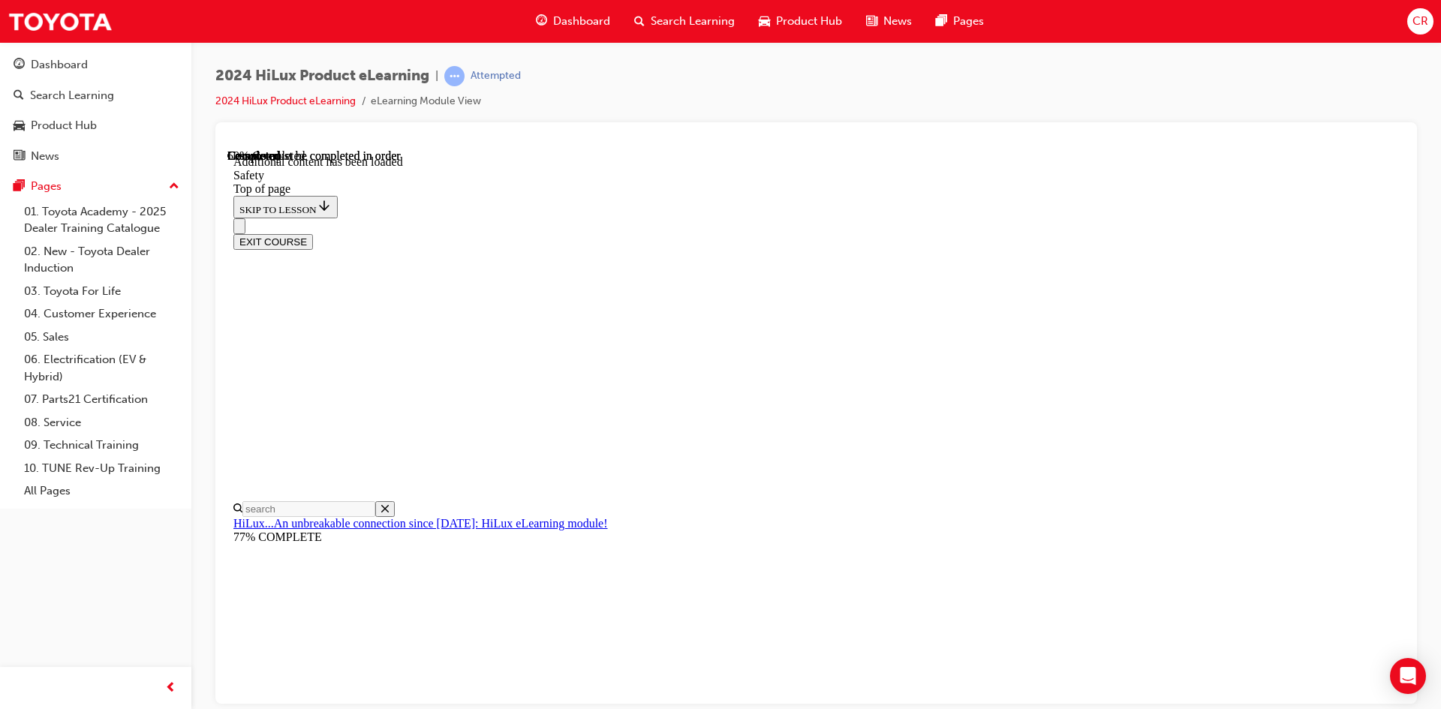
drag, startPoint x: 1018, startPoint y: 628, endPoint x: 1026, endPoint y: 592, distance: 36.2
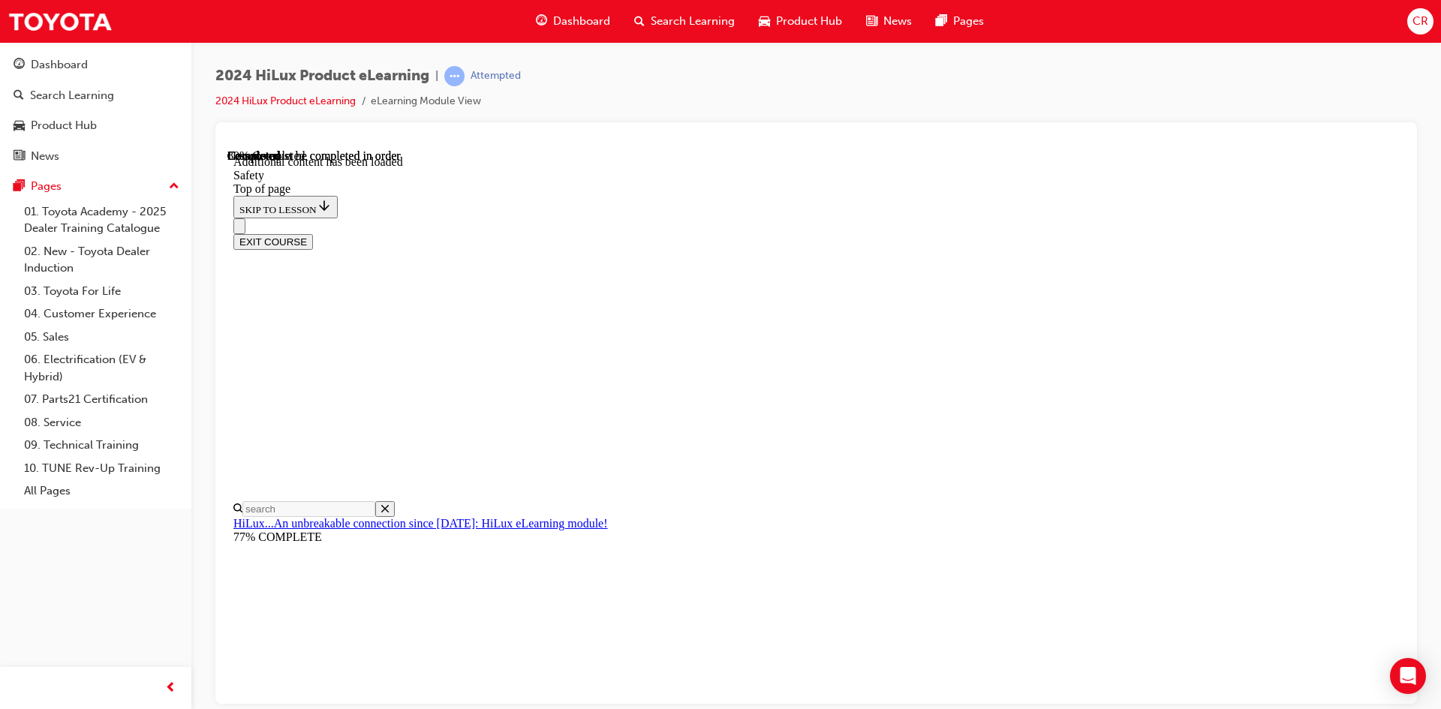
drag, startPoint x: 993, startPoint y: 374, endPoint x: 957, endPoint y: 383, distance: 37.1
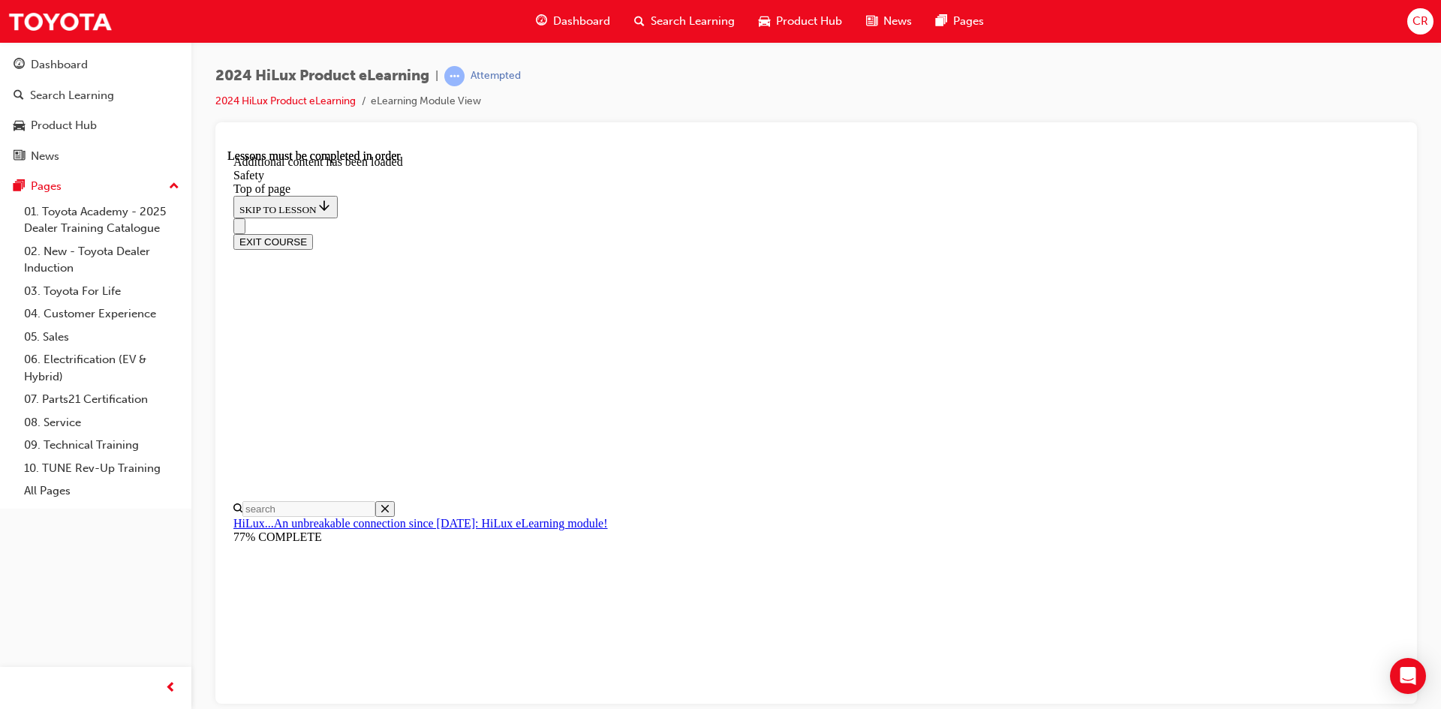
scroll to position [3228, 0]
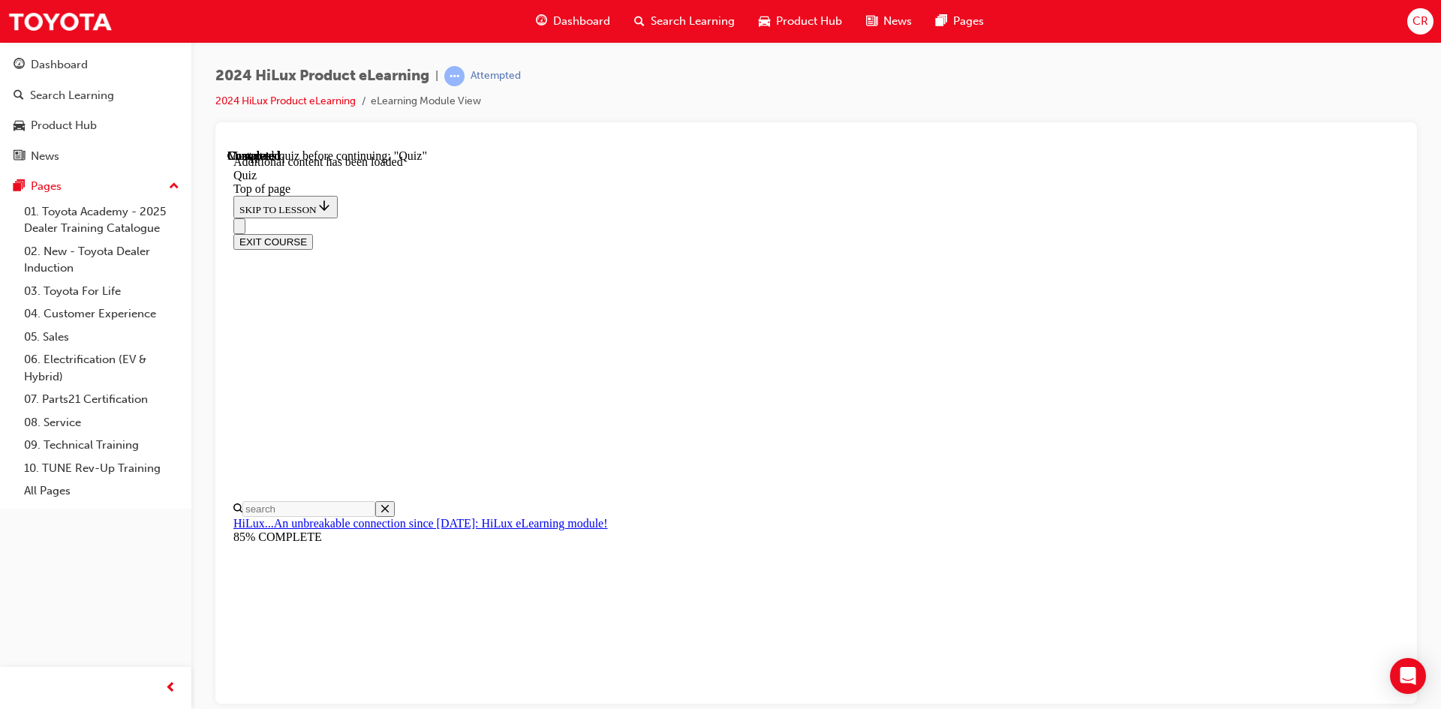
drag, startPoint x: 735, startPoint y: 469, endPoint x: 752, endPoint y: 481, distance: 21.0
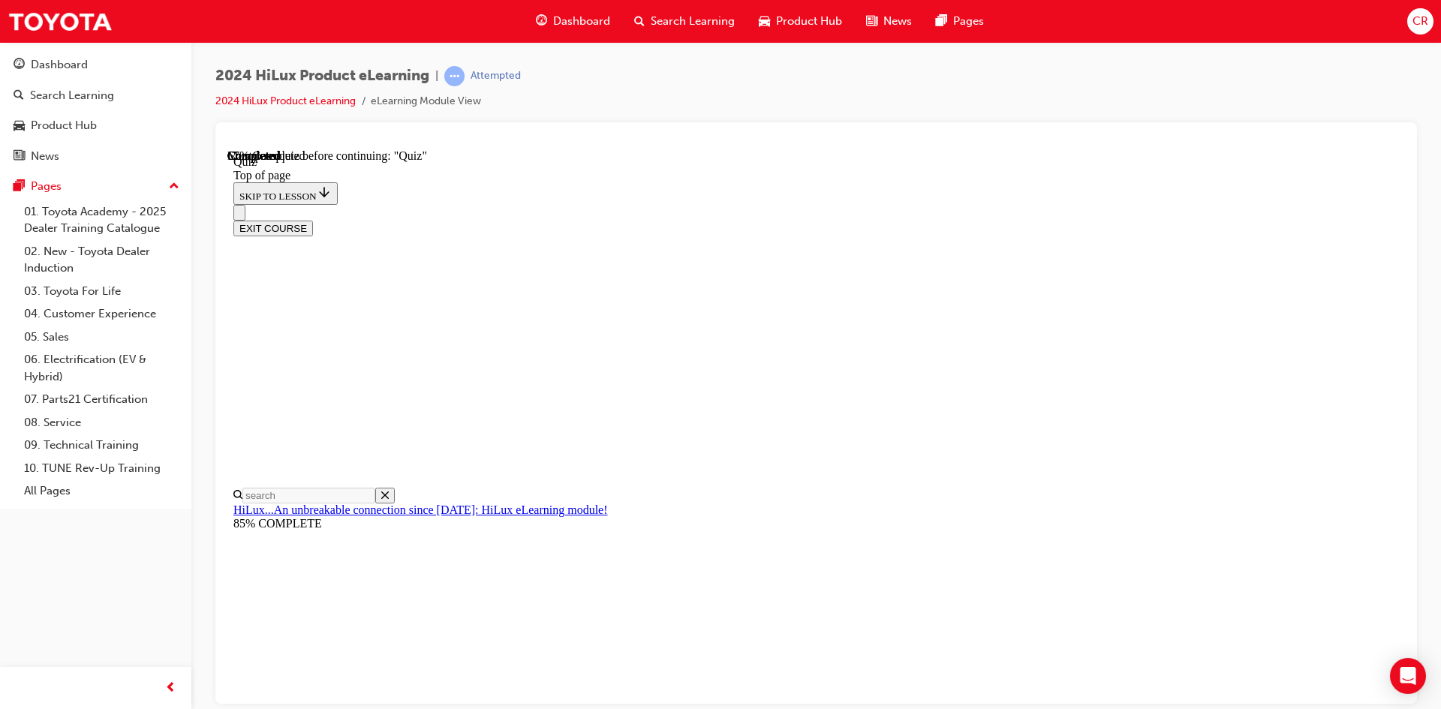
drag, startPoint x: 776, startPoint y: 493, endPoint x: 853, endPoint y: 530, distance: 86.0
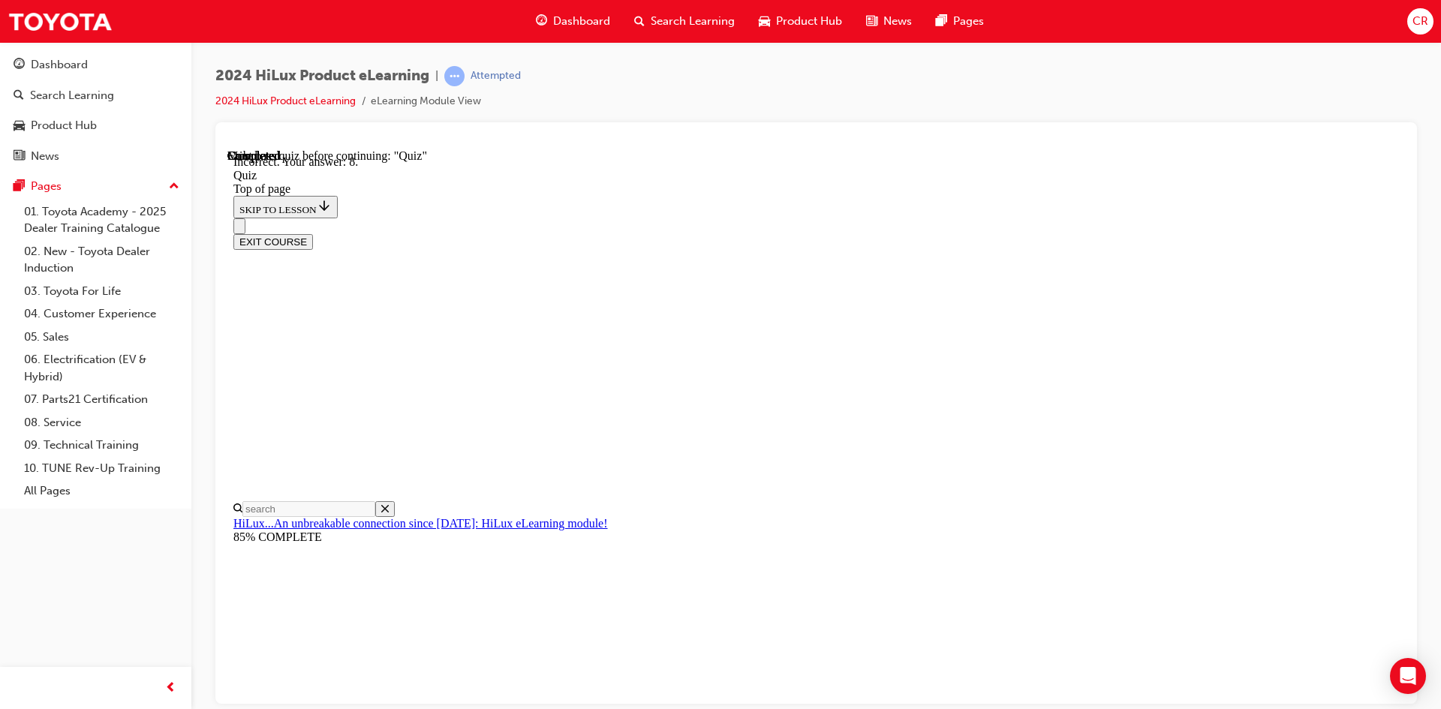
scroll to position [217, 0]
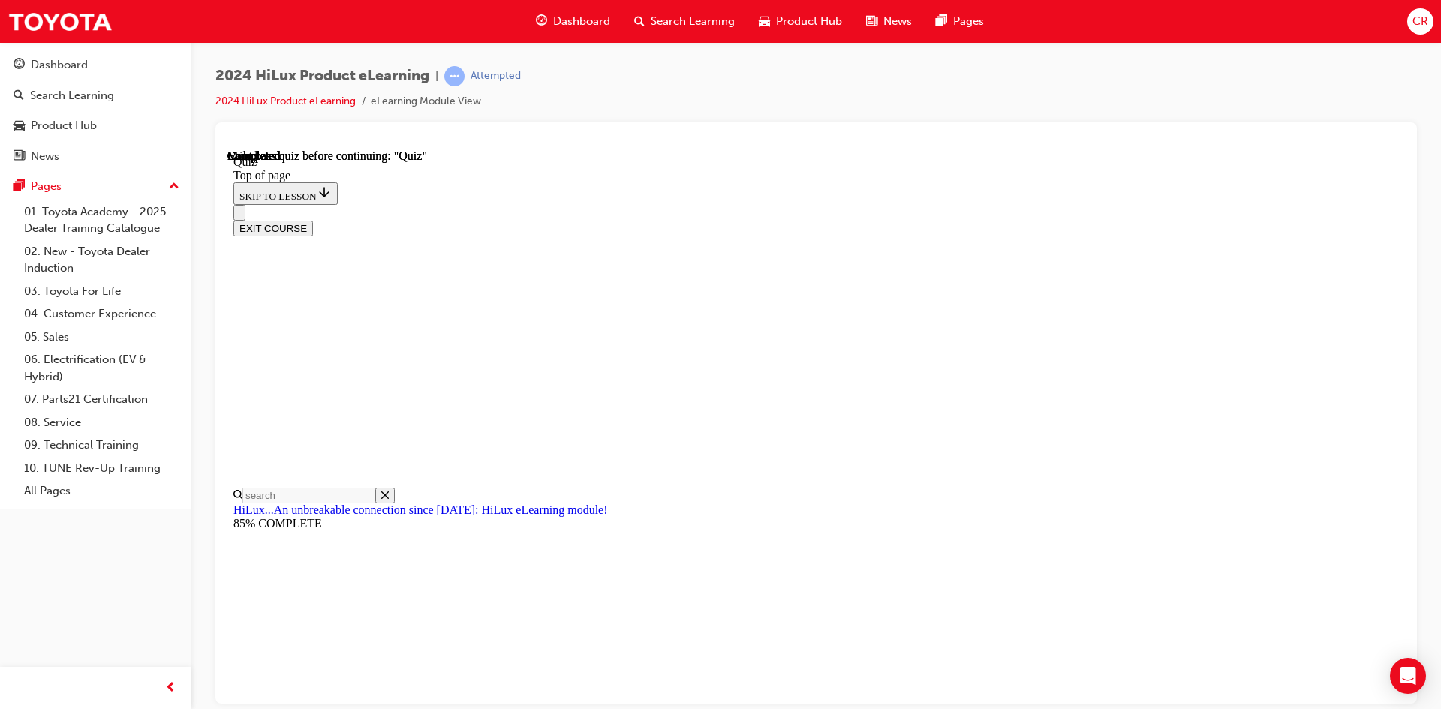
scroll to position [258, 0]
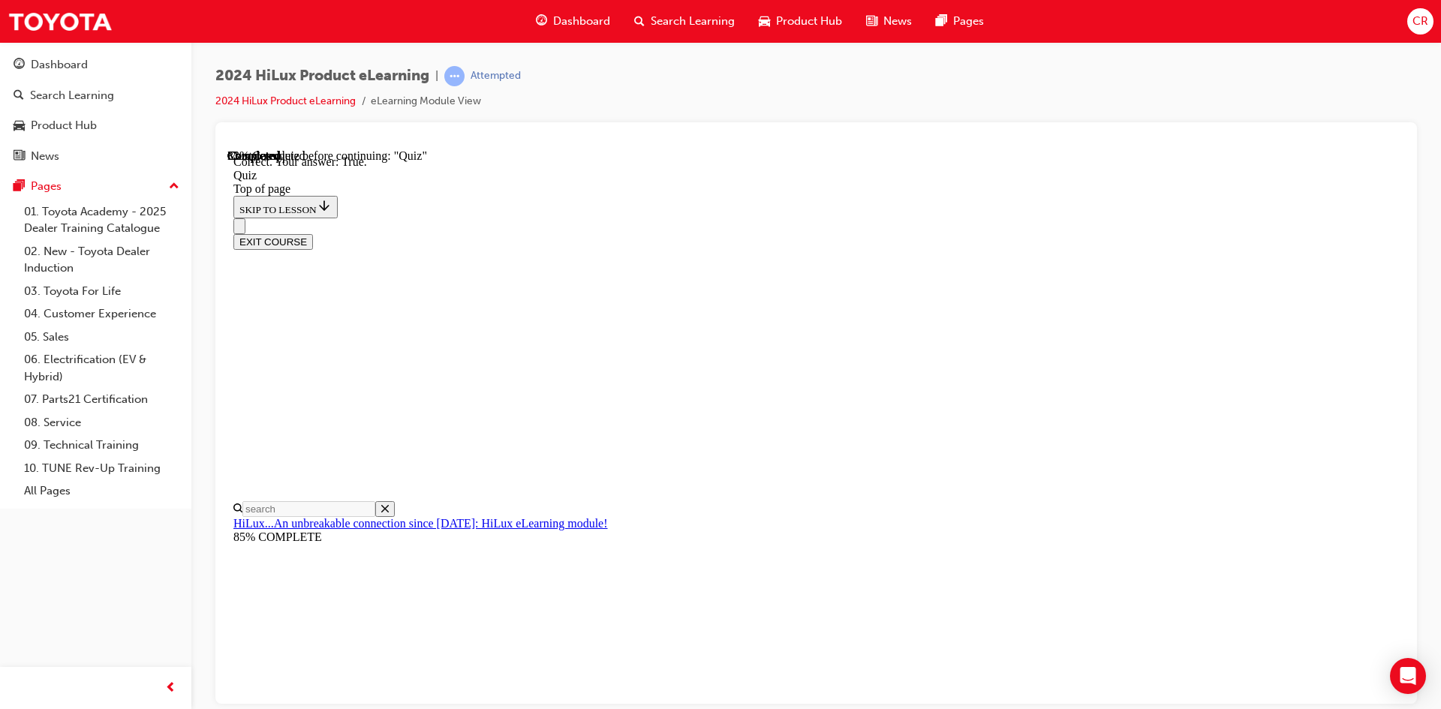
scroll to position [157, 0]
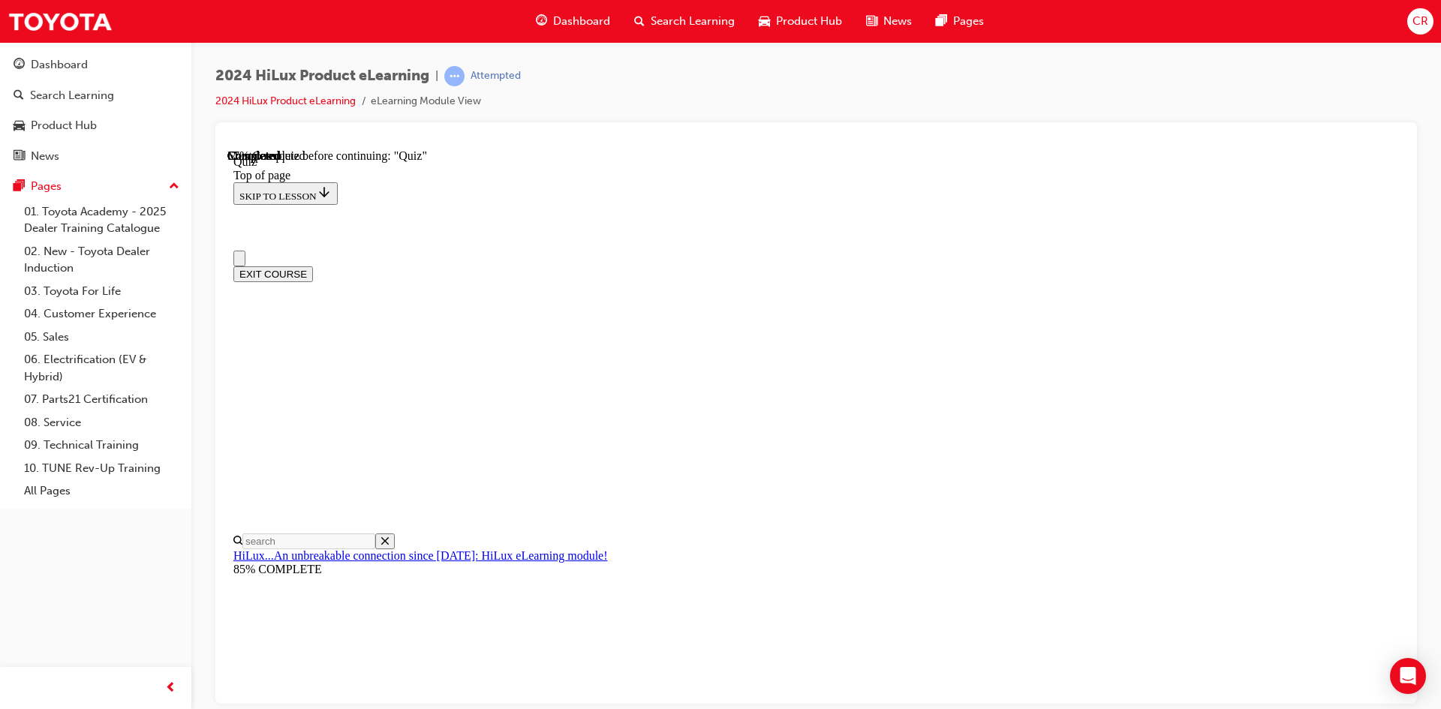
scroll to position [0, 0]
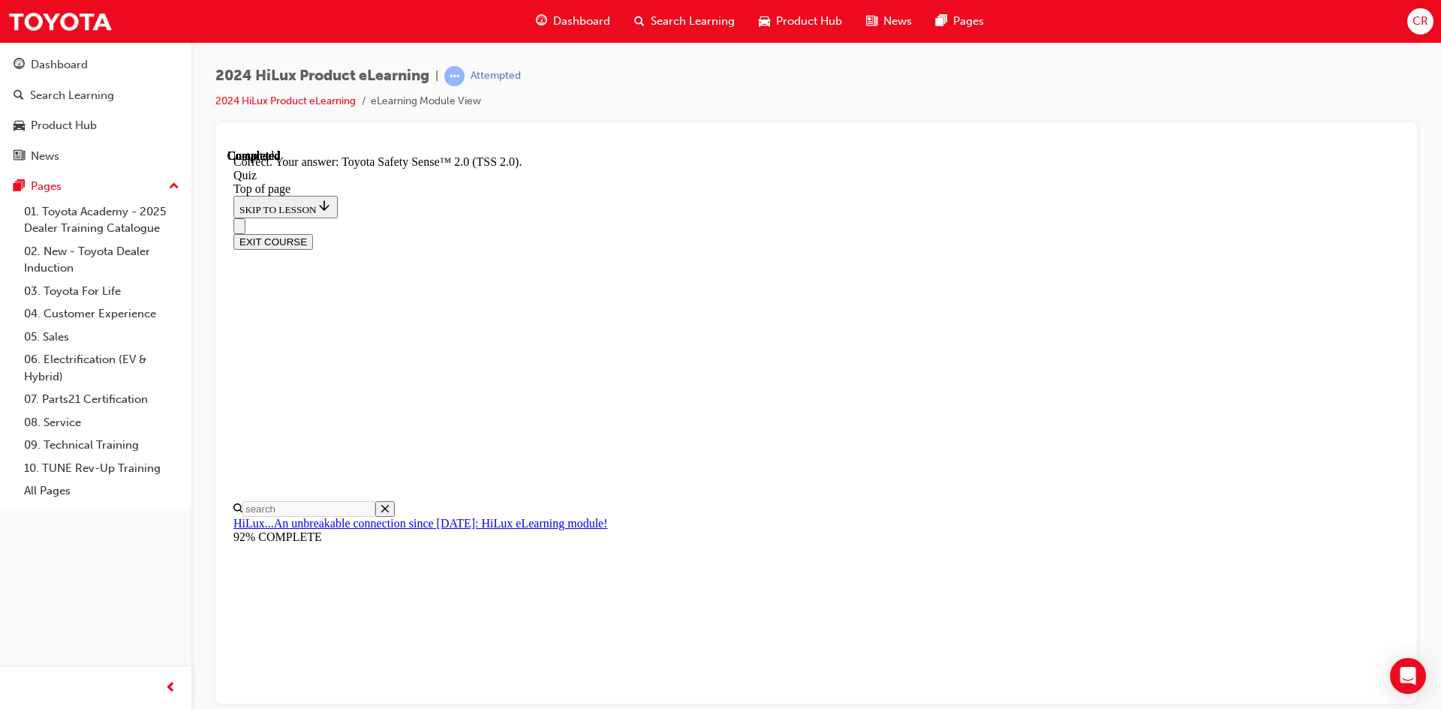
scroll to position [219, 0]
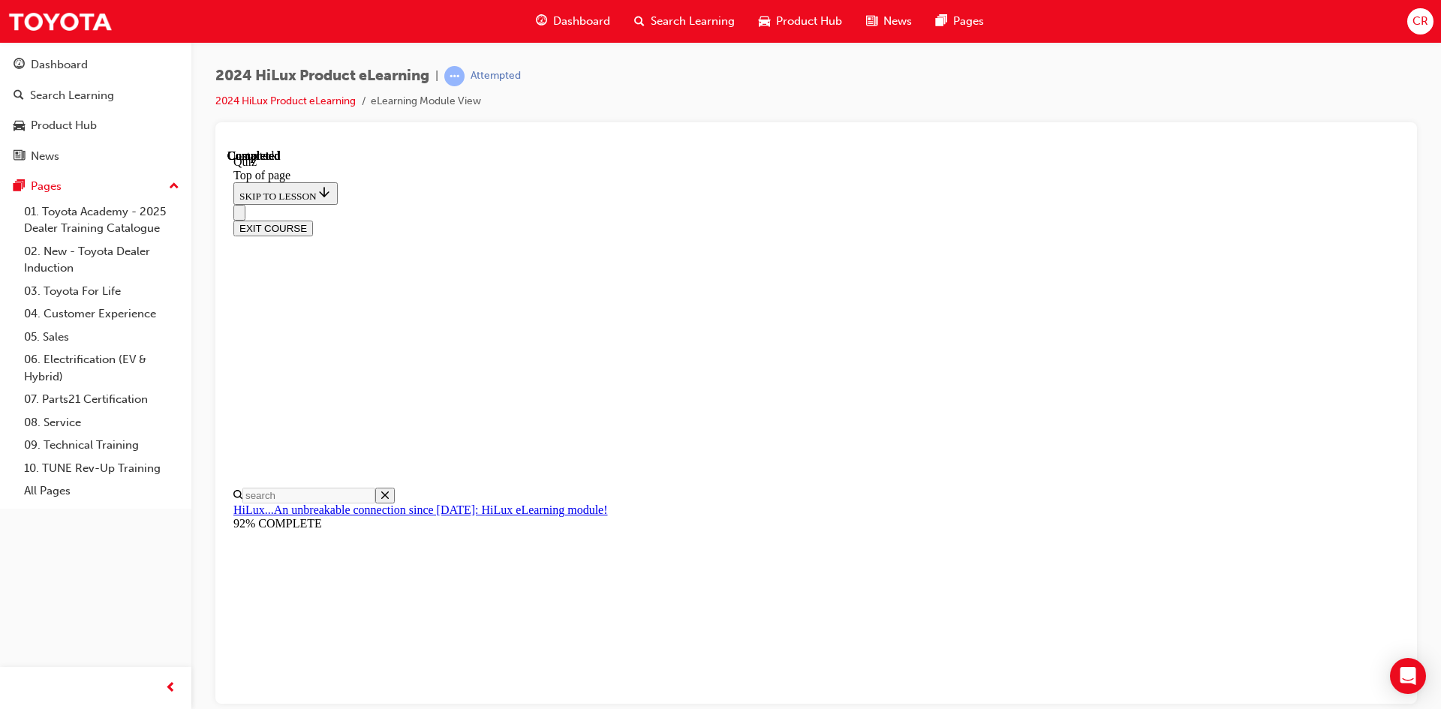
scroll to position [258, 0]
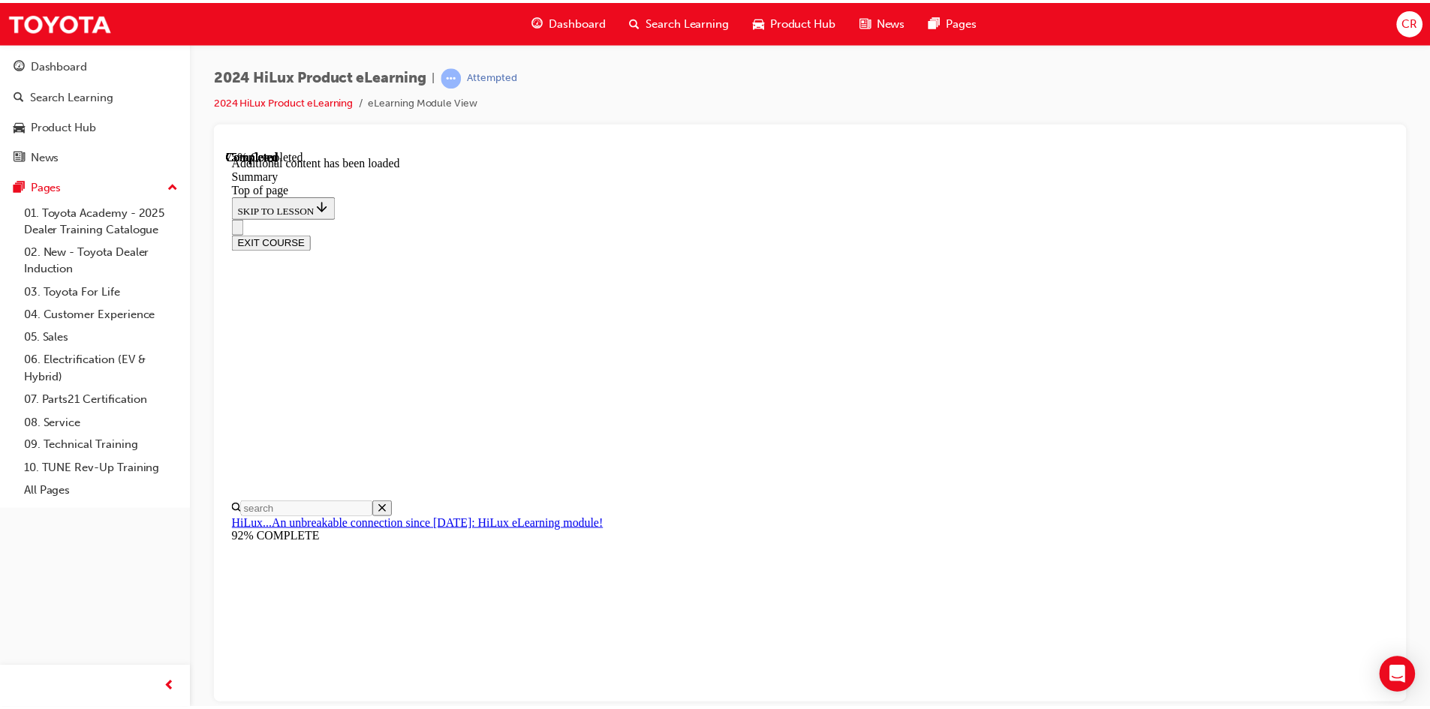
scroll to position [1472, 0]
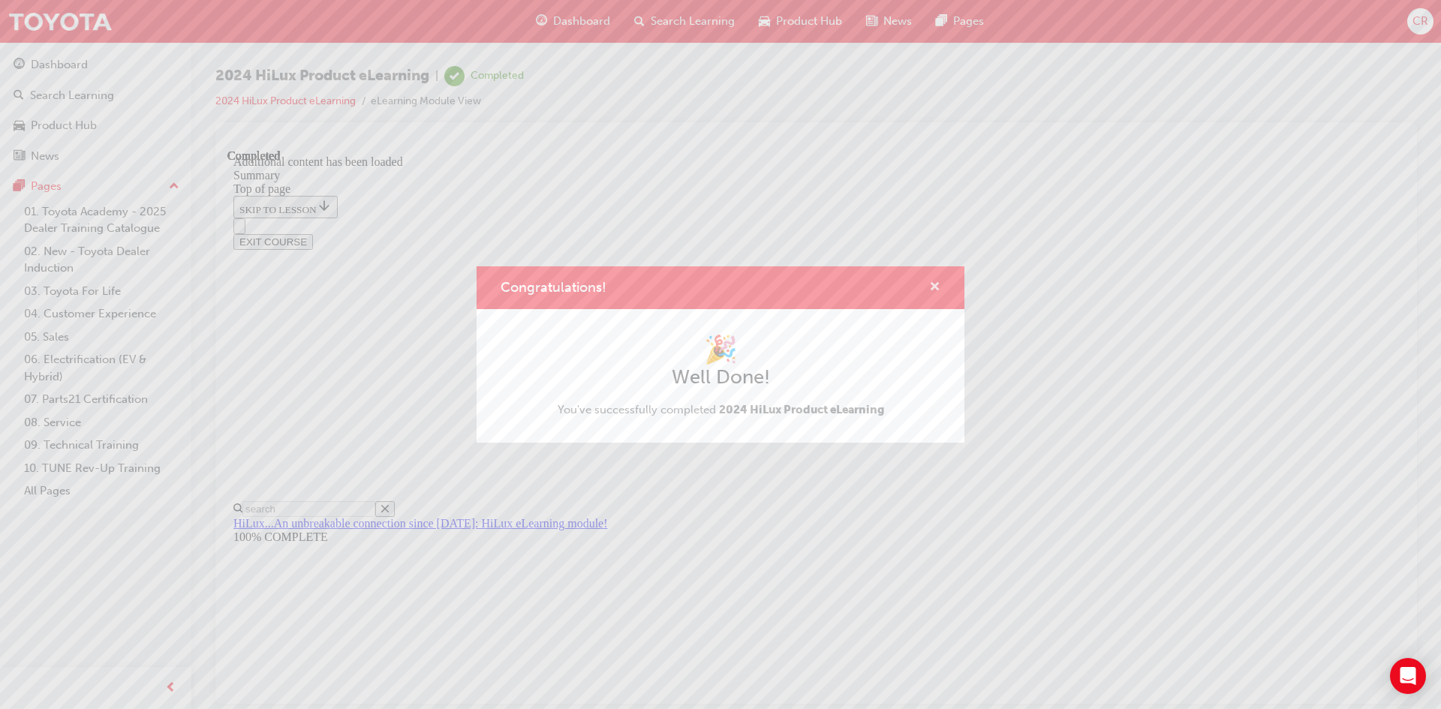
click at [934, 285] on span "cross-icon" at bounding box center [934, 289] width 11 height 14
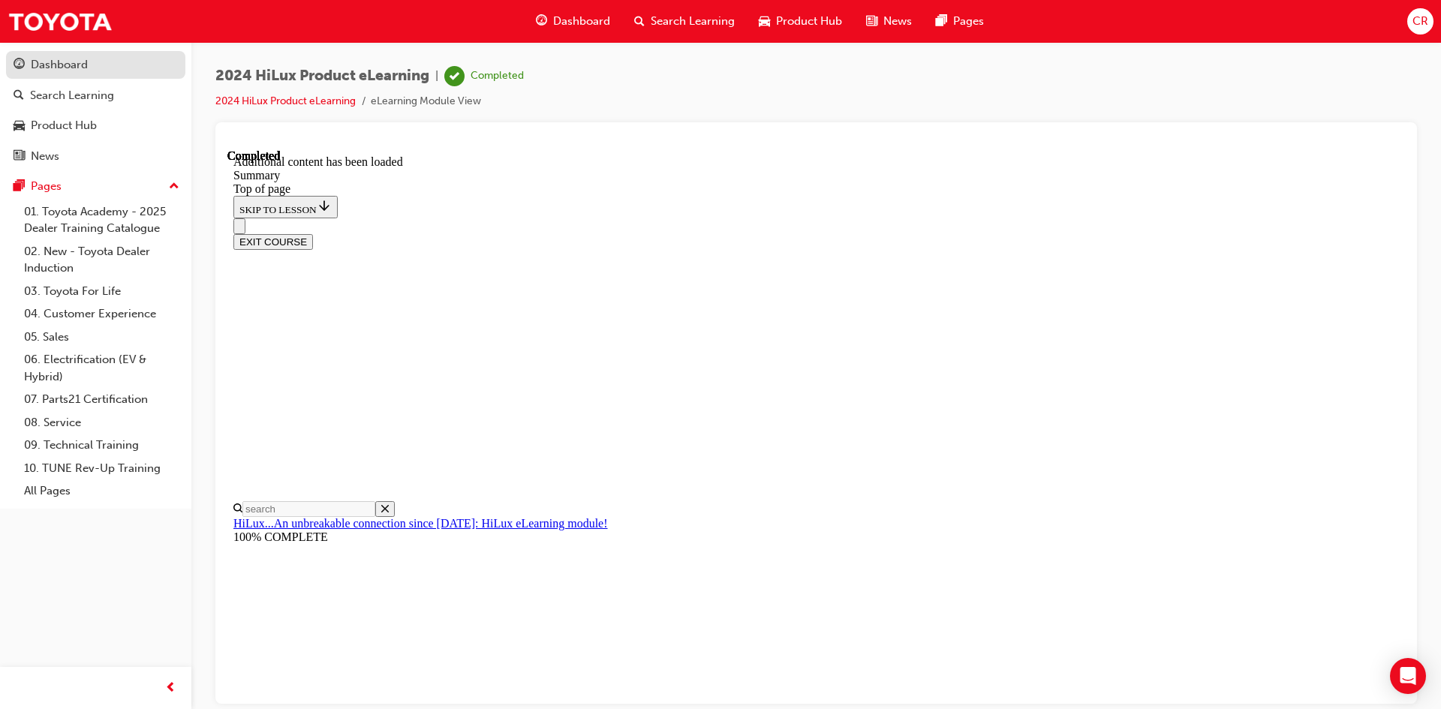
click at [68, 65] on div "Dashboard" at bounding box center [59, 64] width 57 height 17
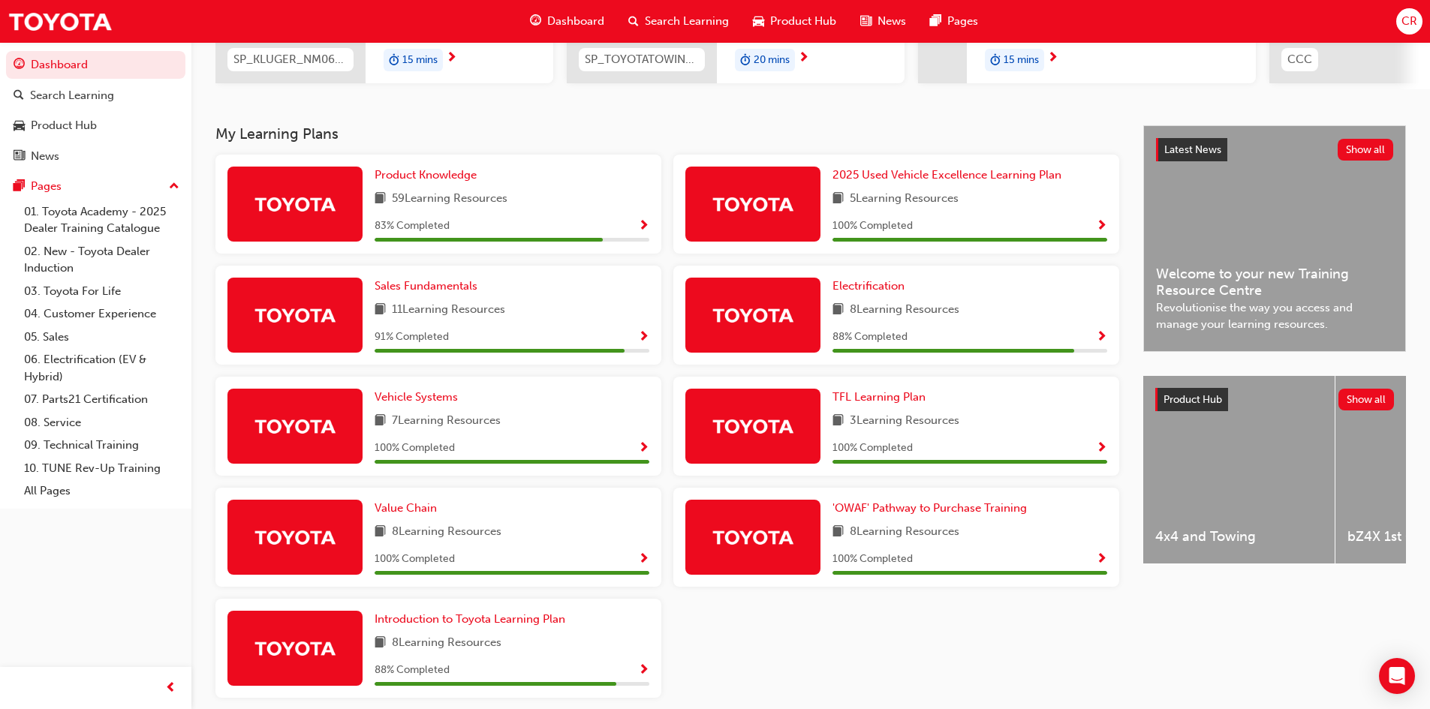
scroll to position [158, 0]
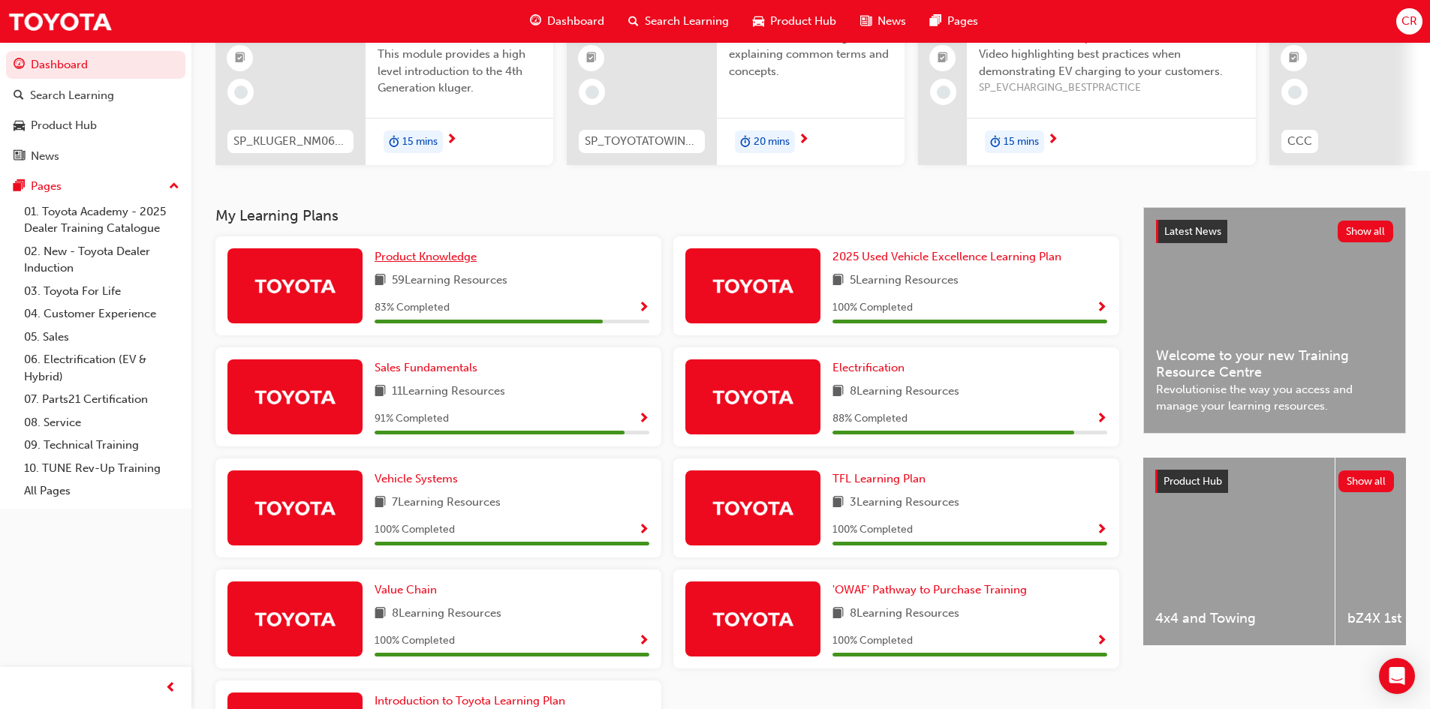
click at [454, 255] on link "Product Knowledge" at bounding box center [429, 257] width 108 height 17
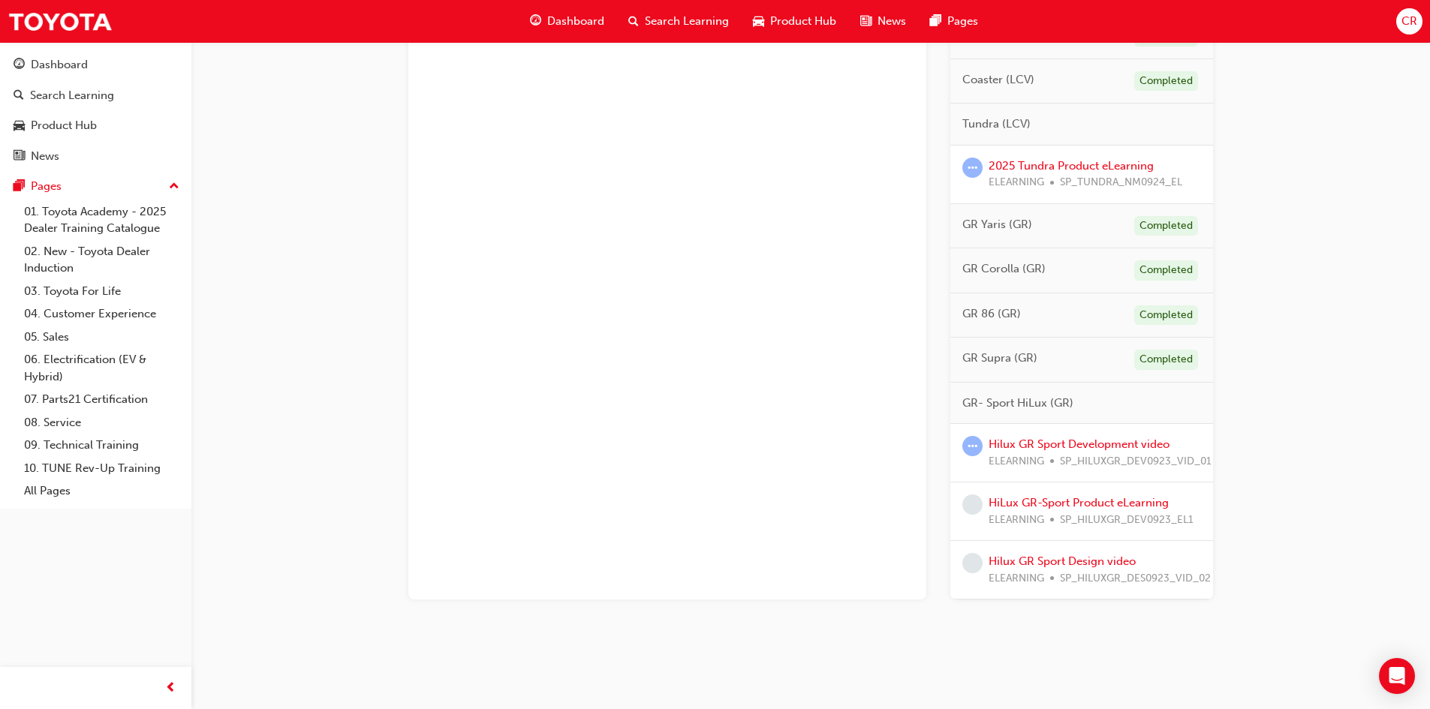
scroll to position [1233, 0]
click at [1107, 446] on link "Hilux GR Sport Development video" at bounding box center [1079, 445] width 181 height 14
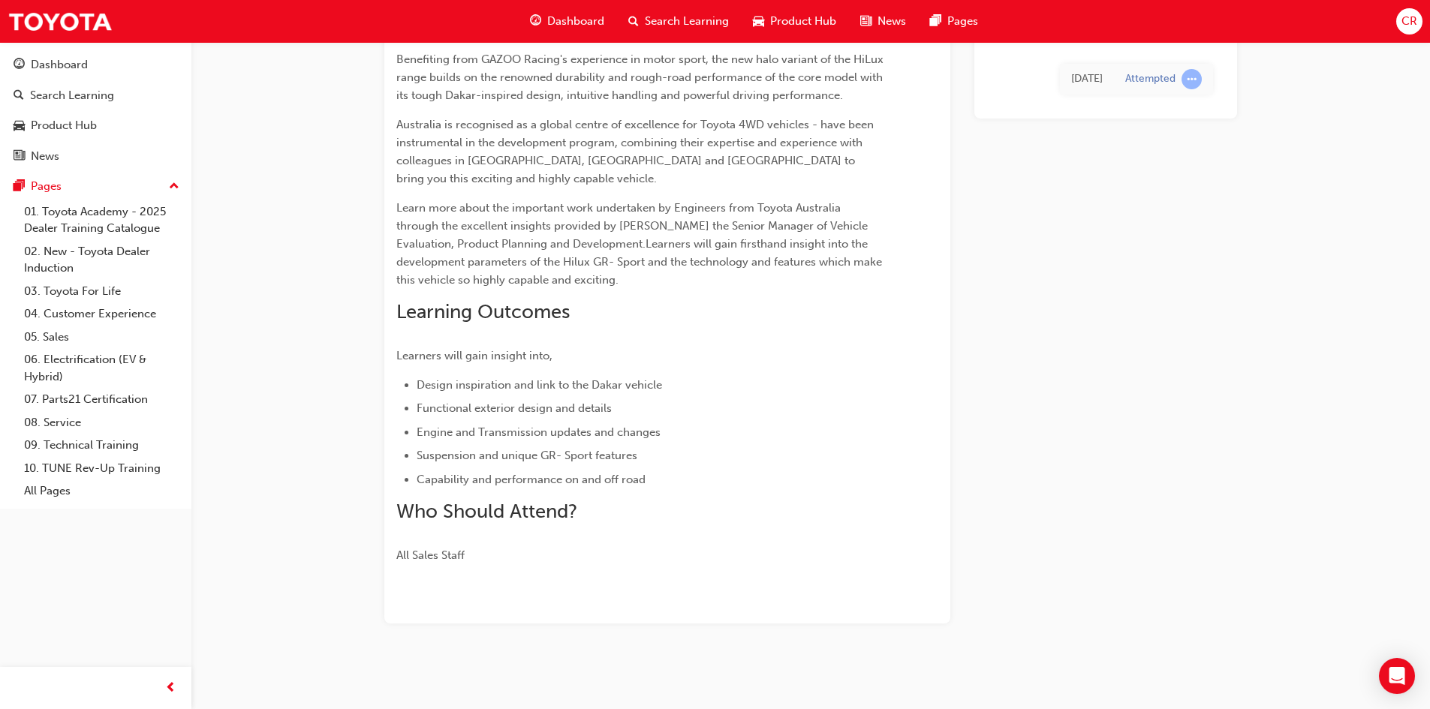
scroll to position [221, 0]
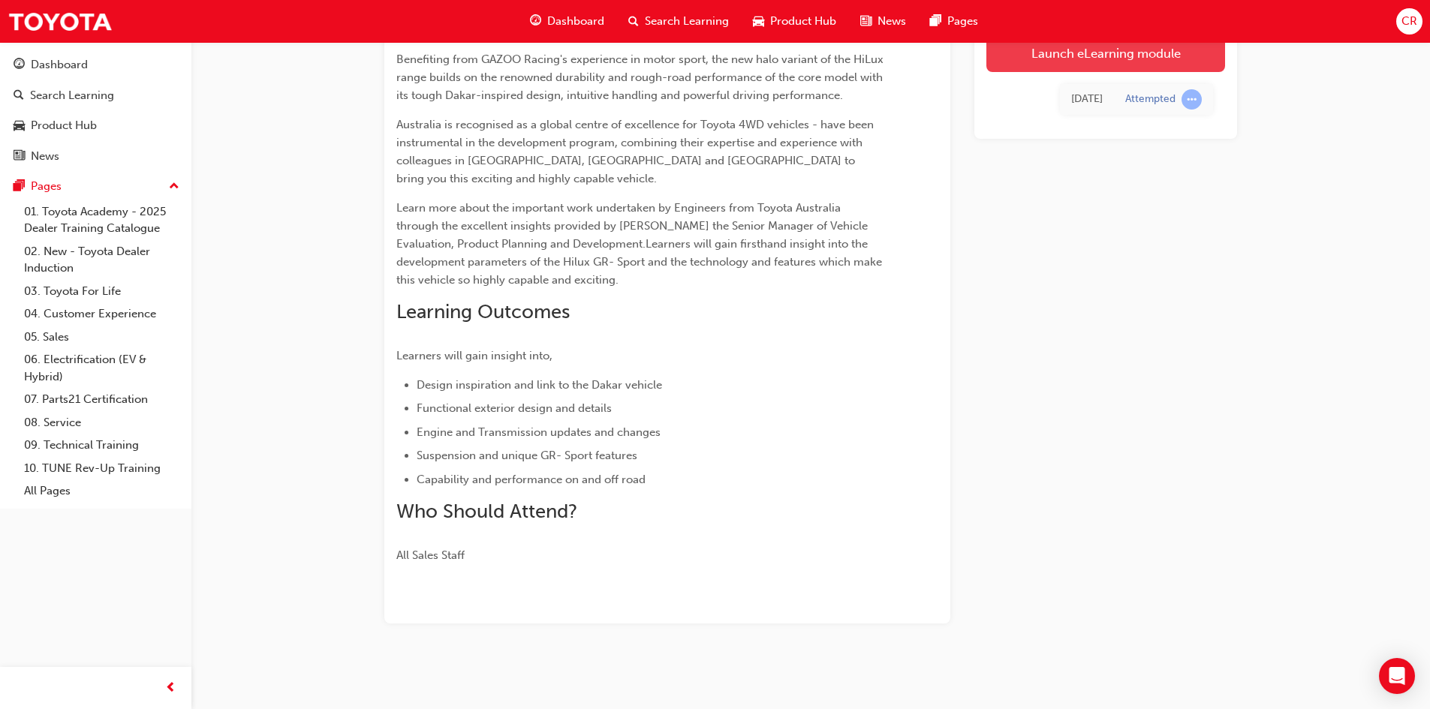
click at [1055, 50] on link "Launch eLearning module" at bounding box center [1106, 54] width 239 height 38
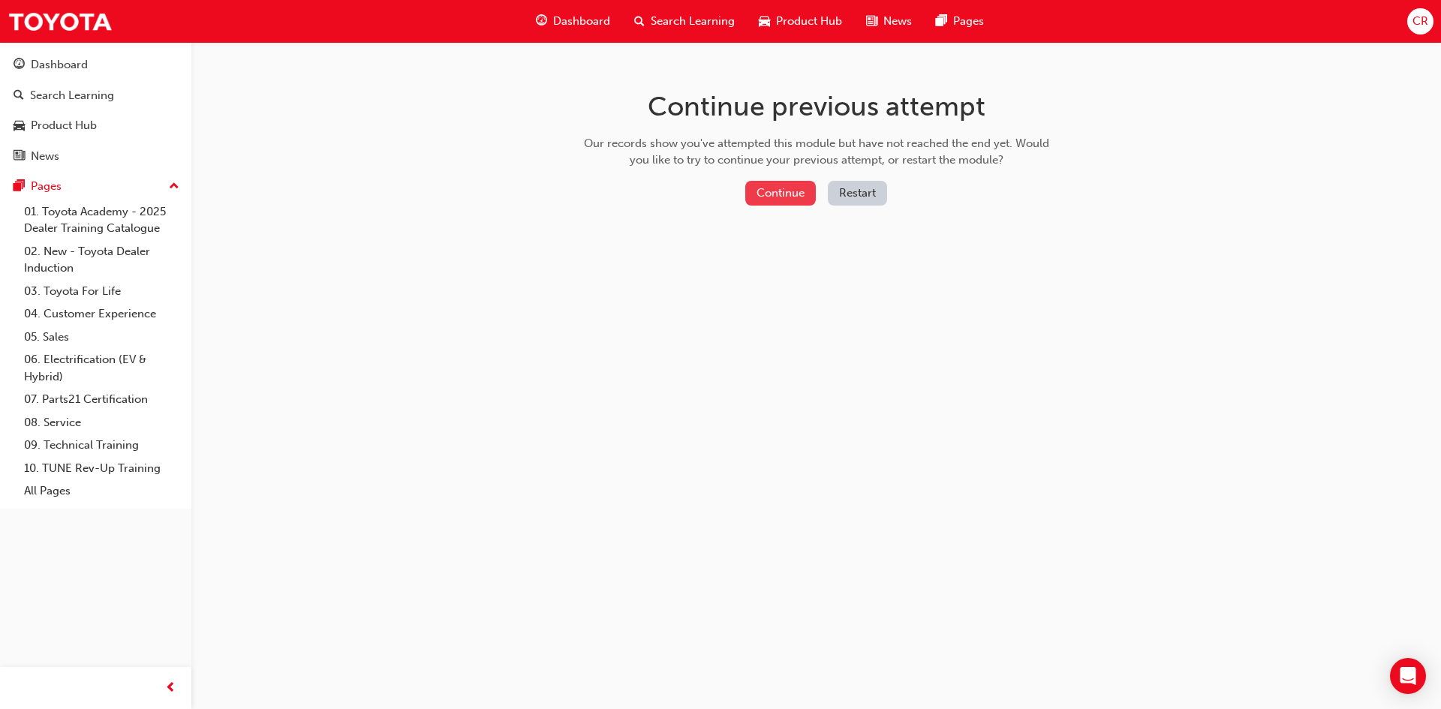
click at [798, 203] on button "Continue" at bounding box center [781, 193] width 71 height 25
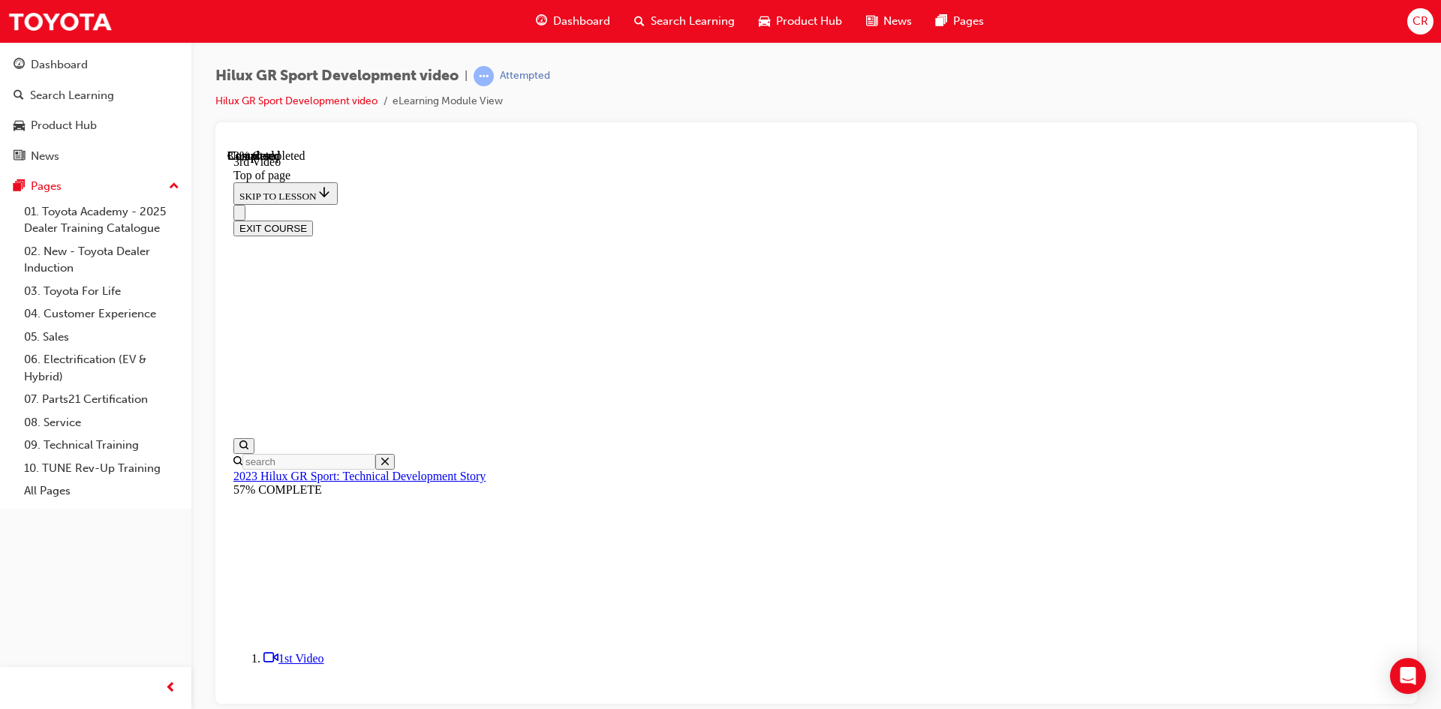
scroll to position [46, 0]
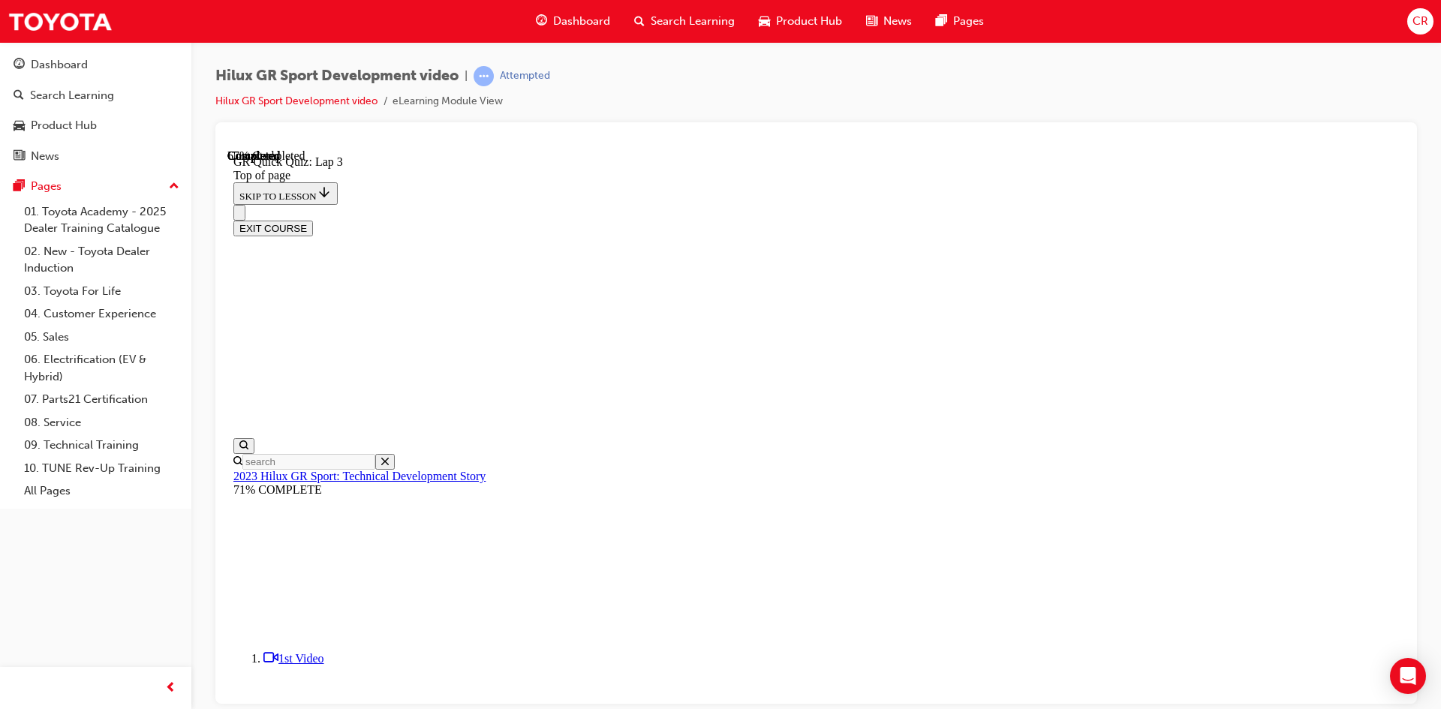
scroll to position [46, 0]
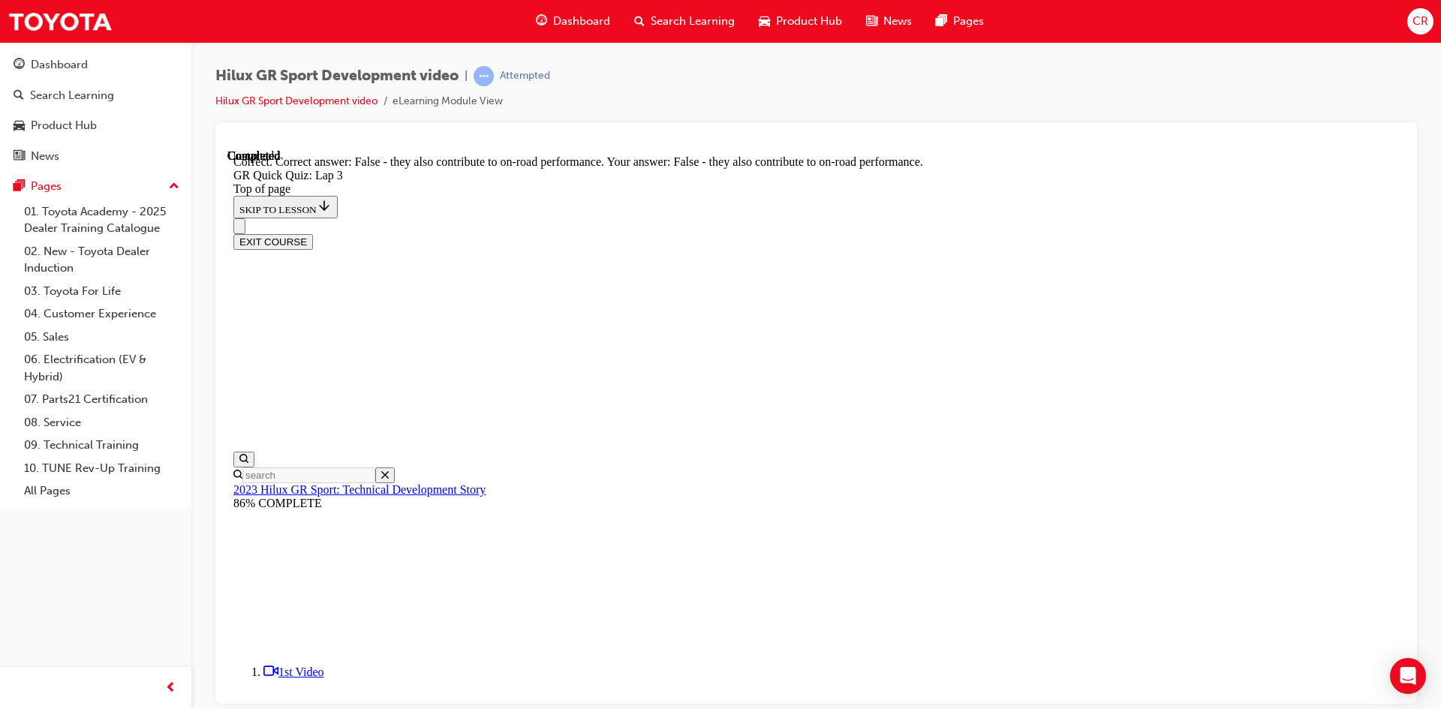
scroll to position [139, 0]
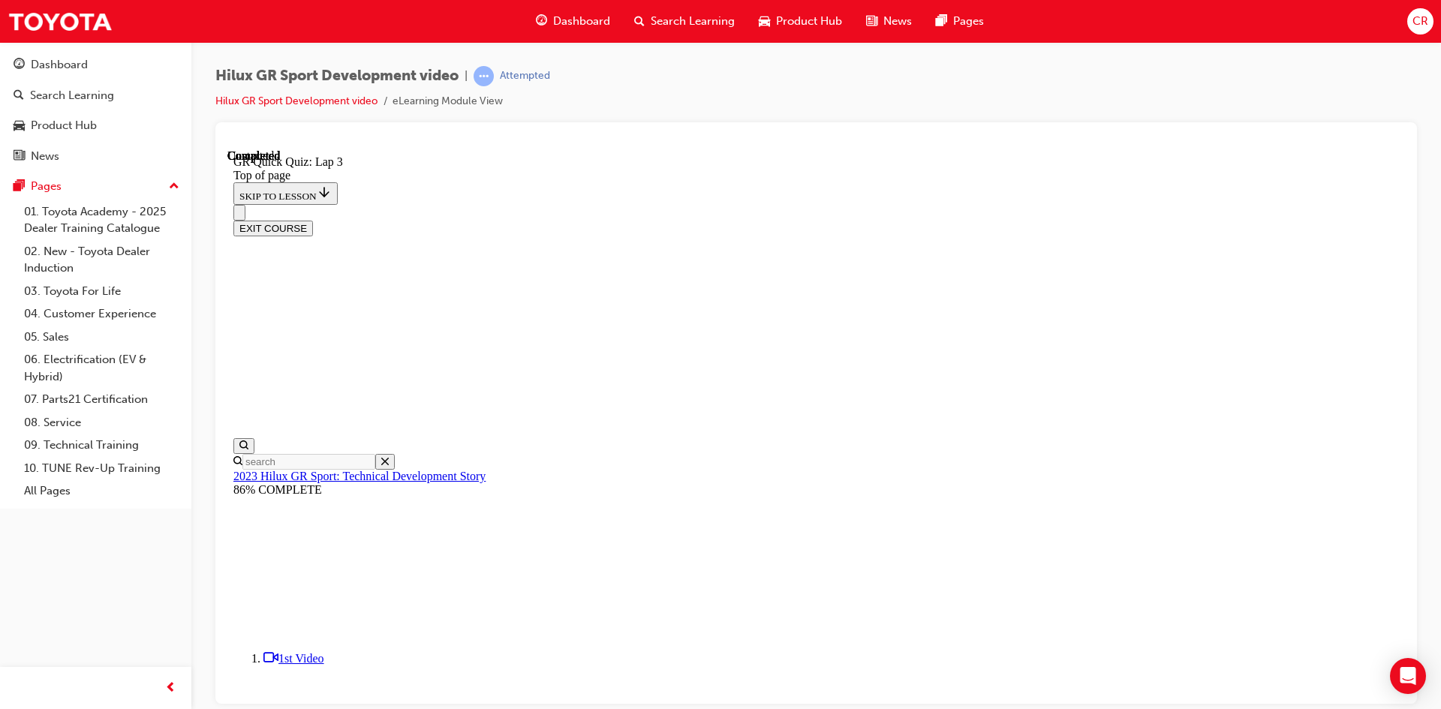
scroll to position [190, 0]
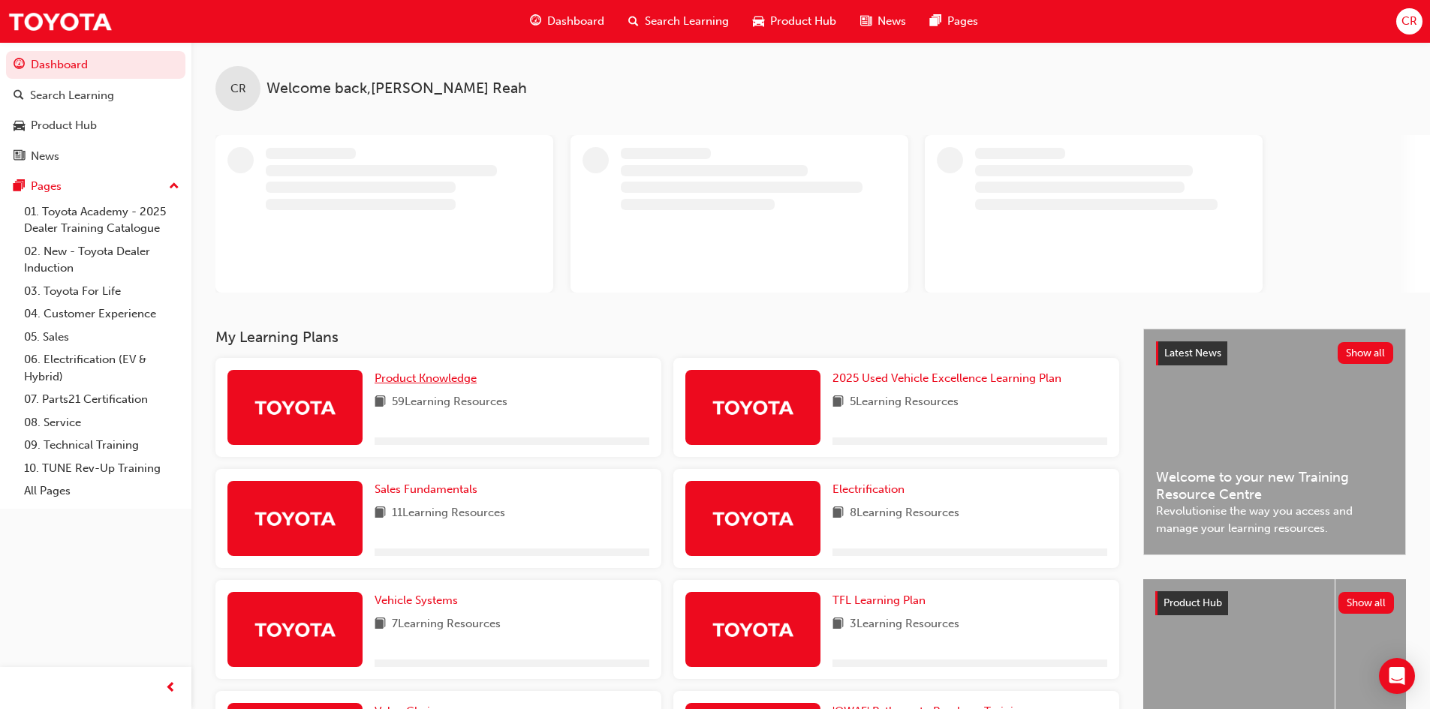
click at [447, 383] on span "Product Knowledge" at bounding box center [426, 379] width 102 height 14
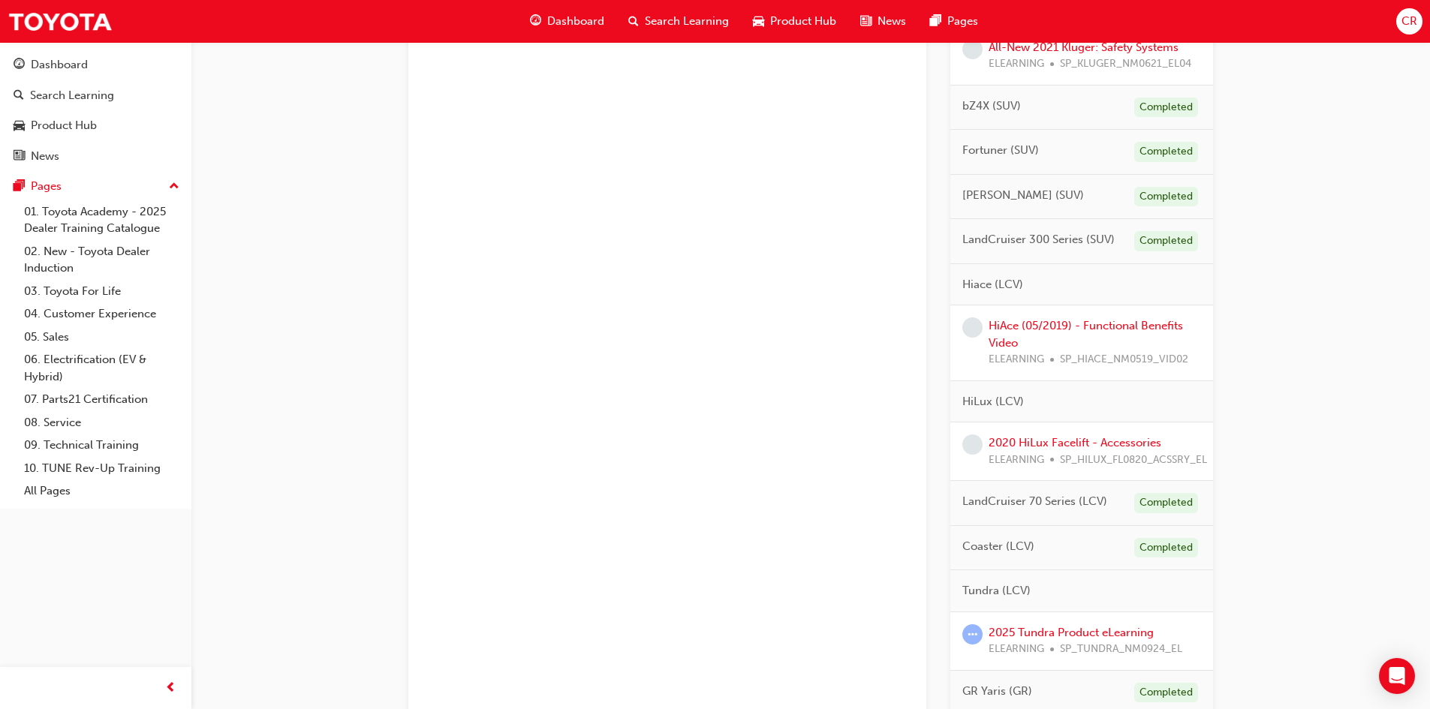
scroll to position [751, 0]
click at [1099, 348] on div "HiAce (05/2019) - Functional Benefits Video ELEARNING SP_HIACE_NM0519_VID02" at bounding box center [1095, 340] width 212 height 51
click at [1099, 337] on link "HiAce (05/2019) - Functional Benefits Video" at bounding box center [1086, 332] width 194 height 31
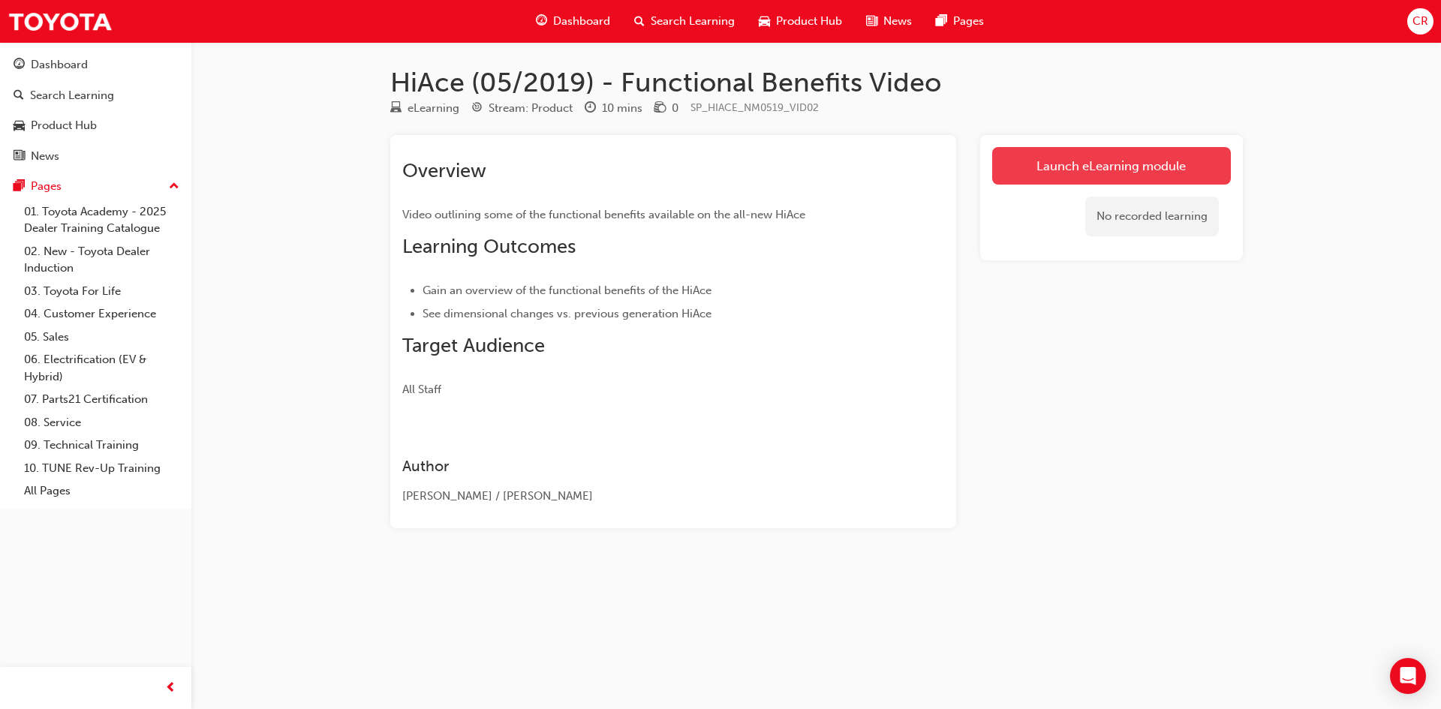
click at [1117, 167] on link "Launch eLearning module" at bounding box center [1112, 166] width 239 height 38
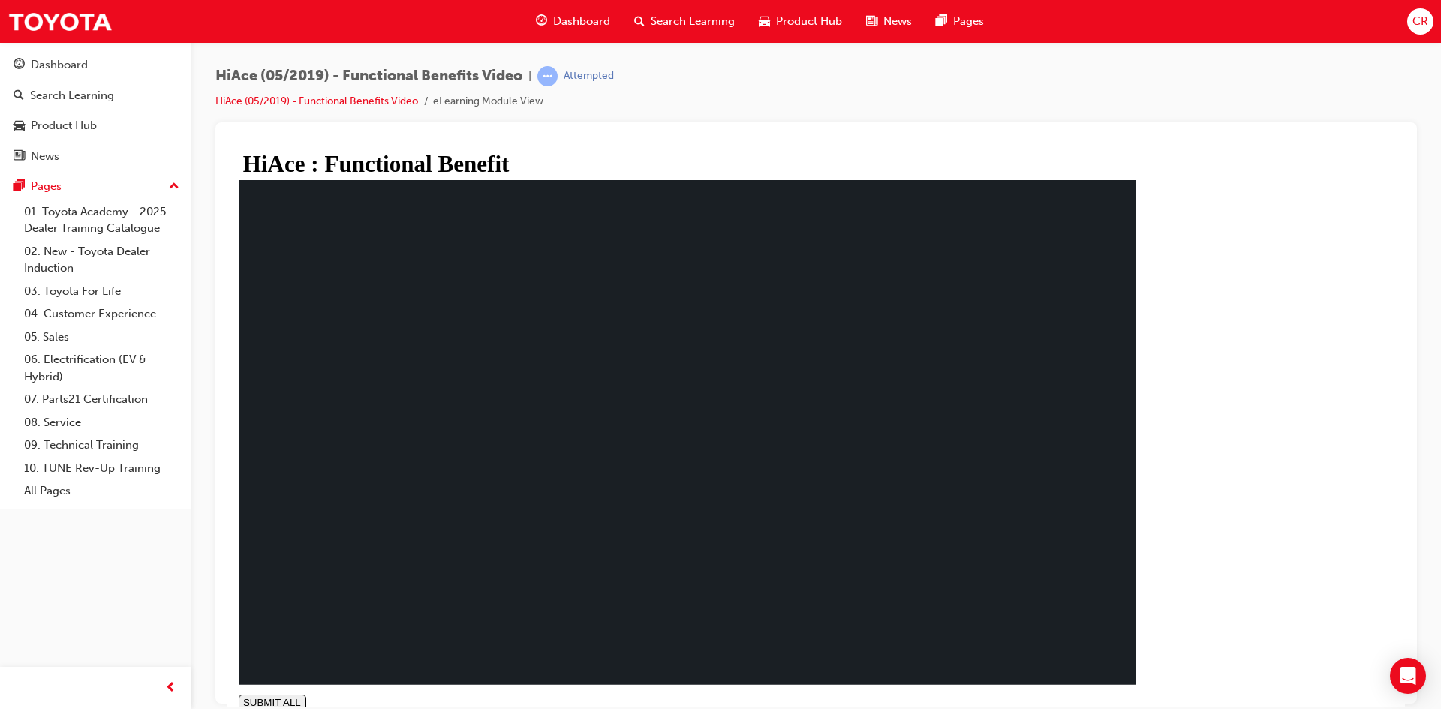
type input "1"
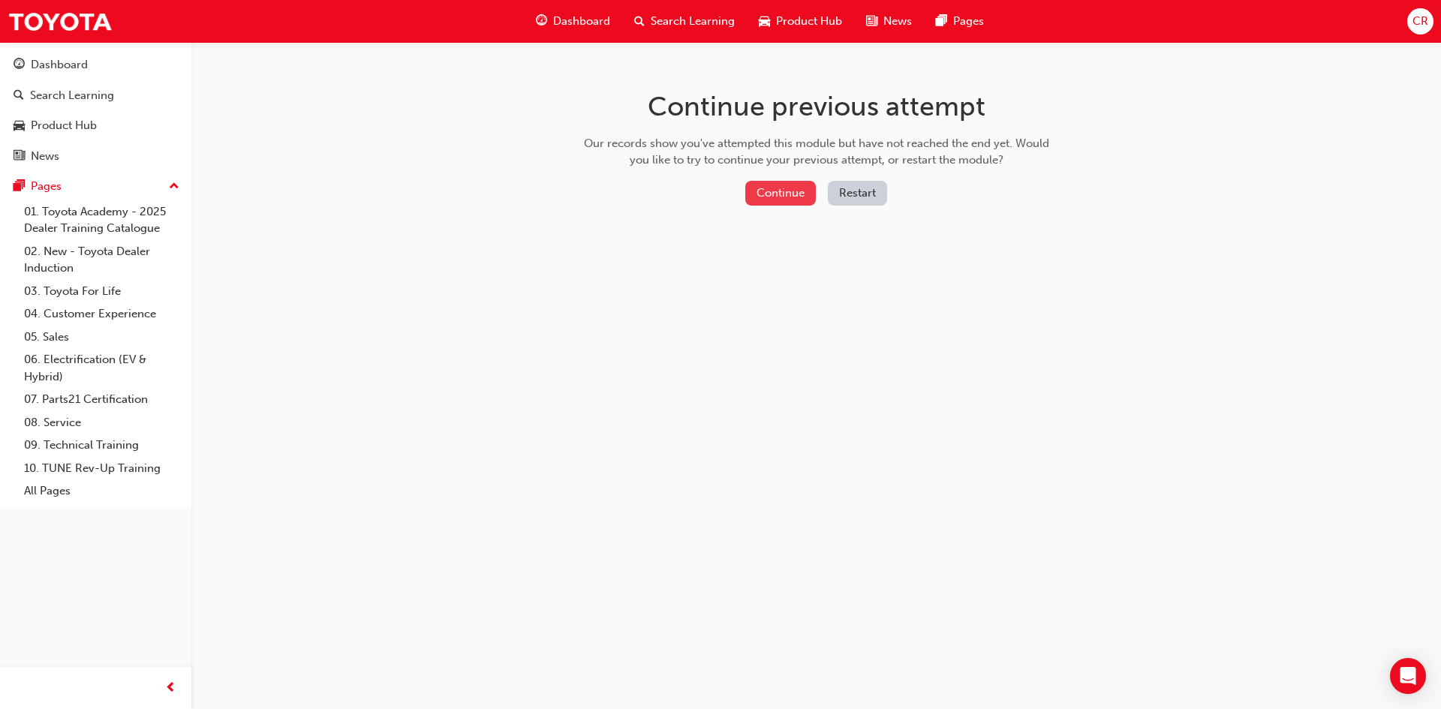
click at [766, 199] on button "Continue" at bounding box center [781, 193] width 71 height 25
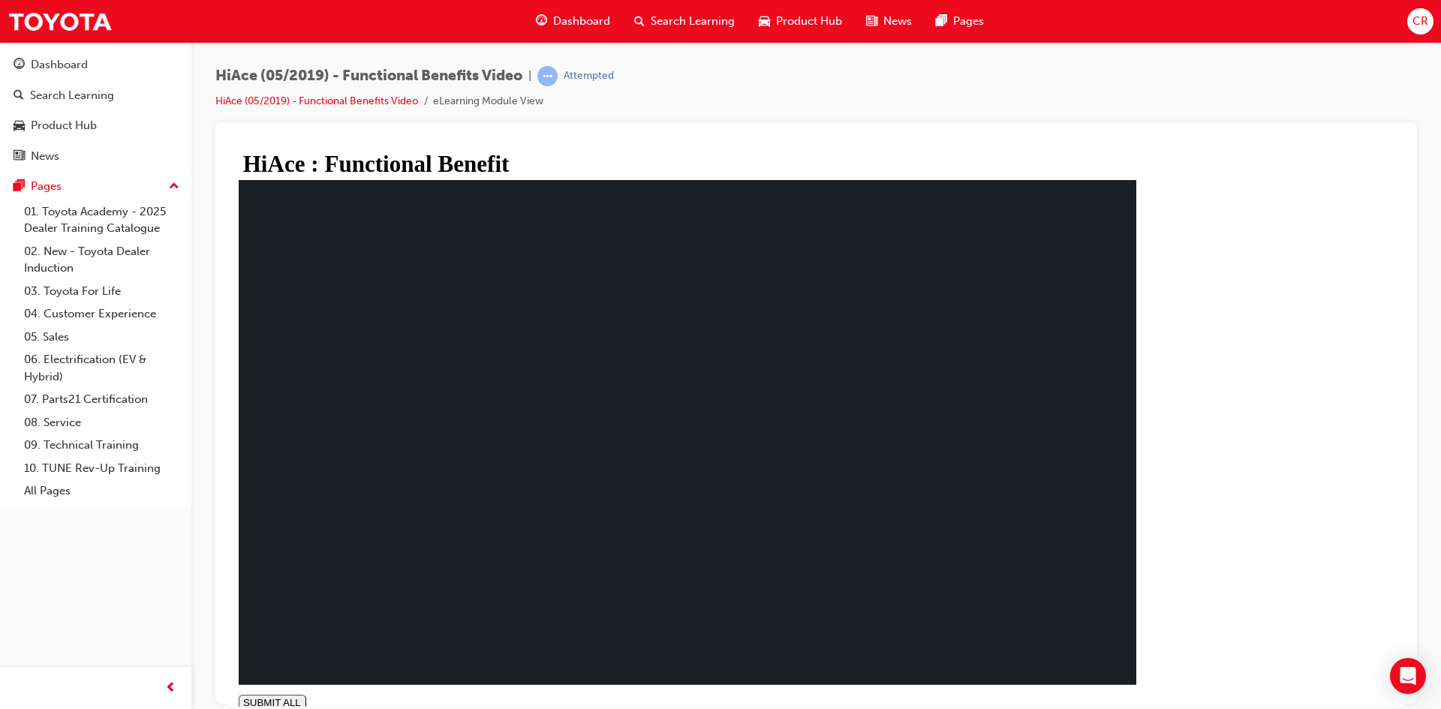
type input "1"
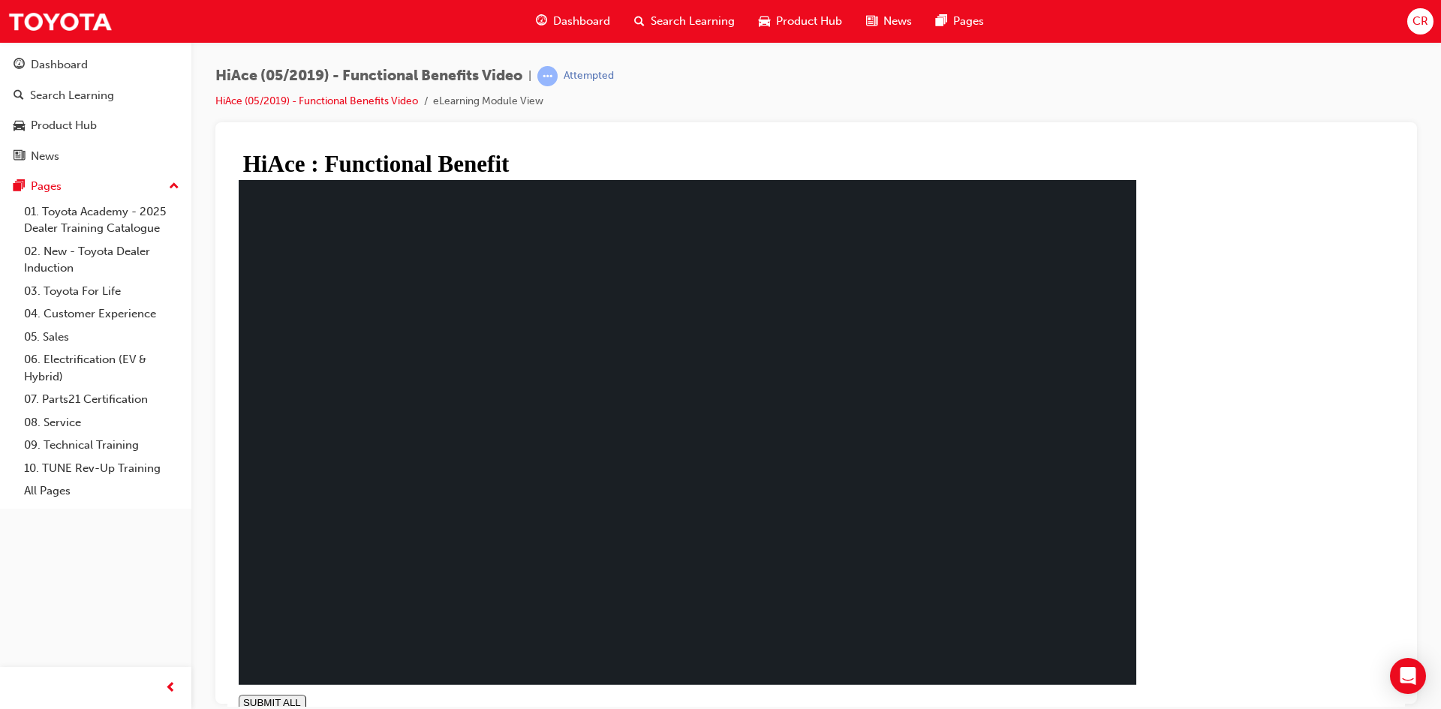
click at [82, 62] on div "Dashboard" at bounding box center [59, 64] width 57 height 17
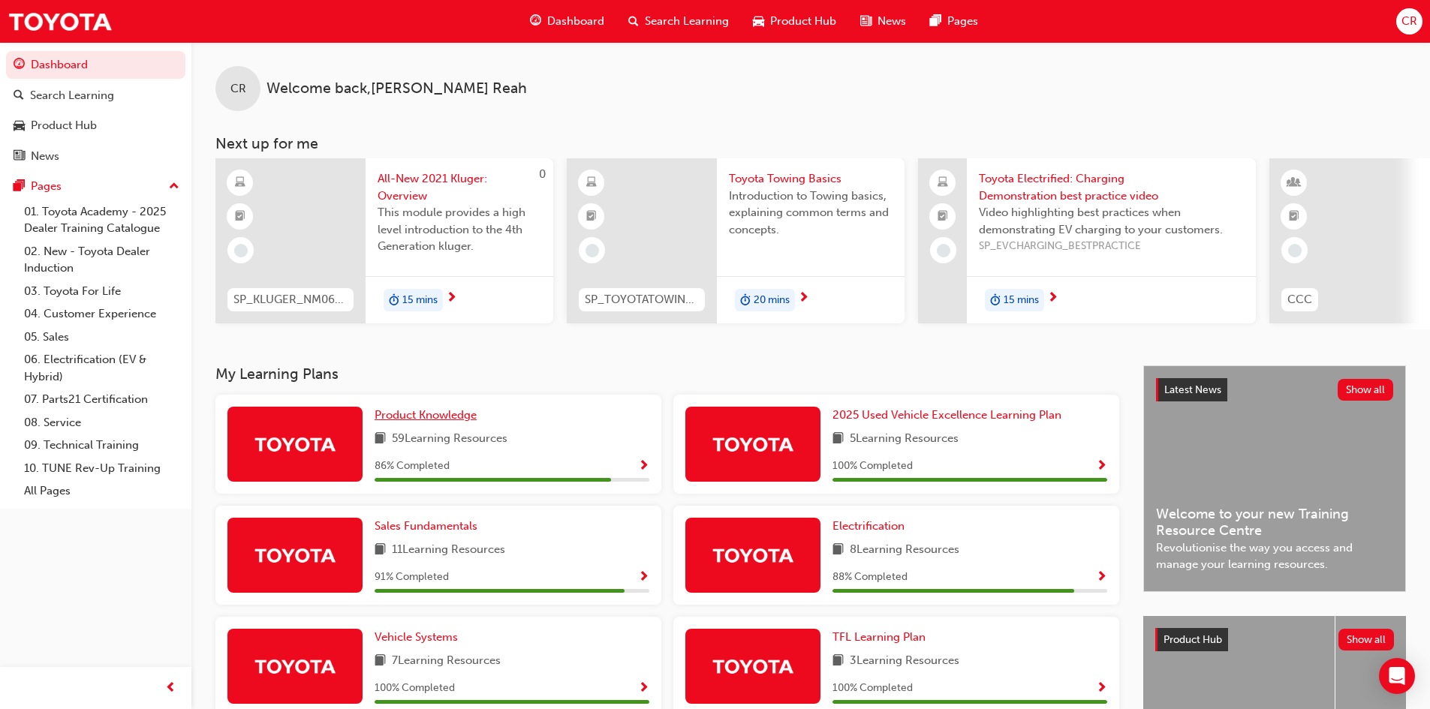
click at [459, 419] on span "Product Knowledge" at bounding box center [426, 415] width 102 height 14
